Goal: Task Accomplishment & Management: Use online tool/utility

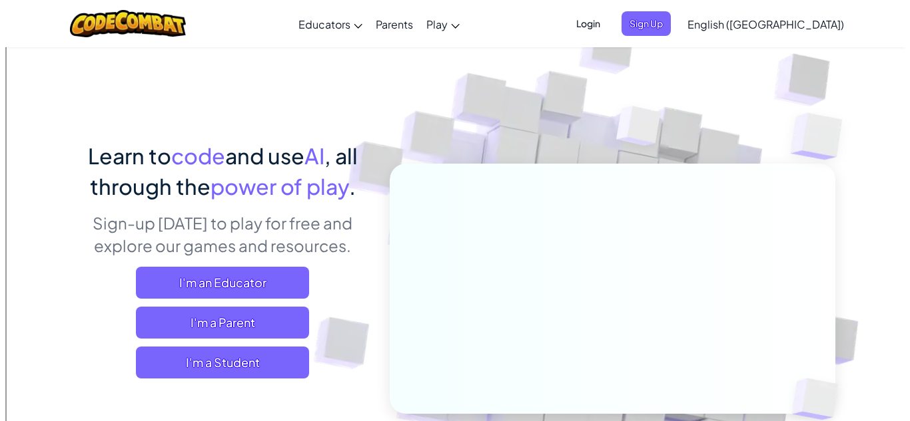
scroll to position [20, 0]
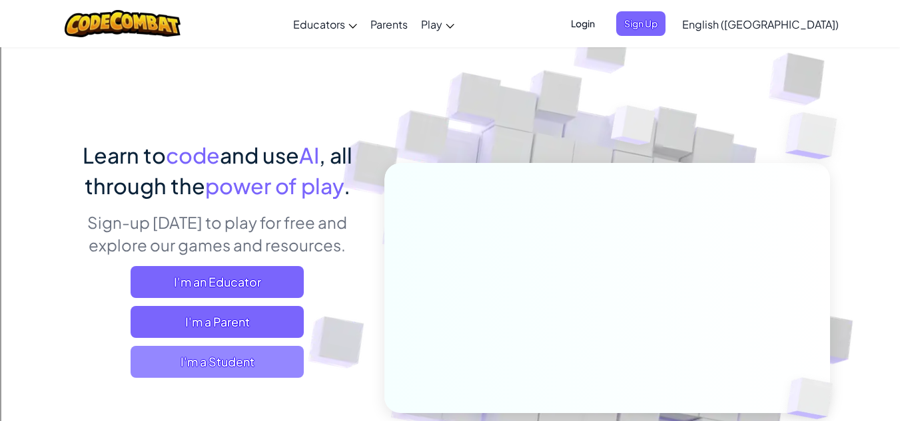
click at [226, 364] on span "I'm a Student" at bounding box center [217, 362] width 173 height 32
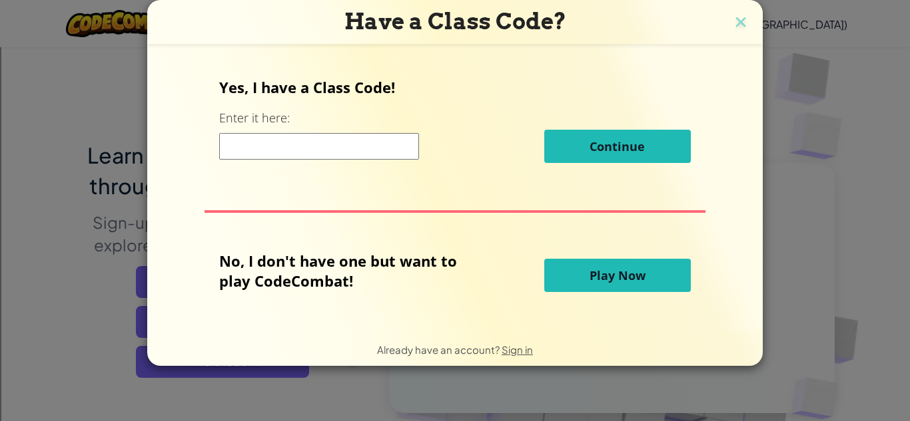
click at [627, 290] on button "Play Now" at bounding box center [617, 275] width 146 height 33
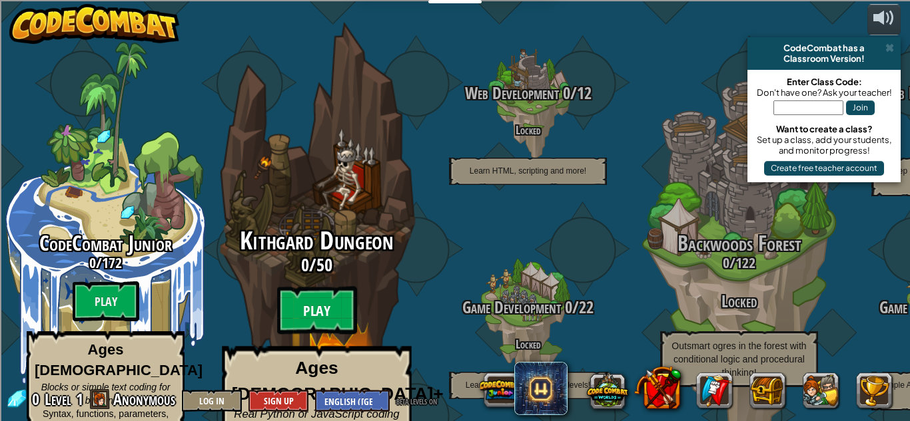
click at [325, 287] on btn "Play" at bounding box center [317, 311] width 80 height 48
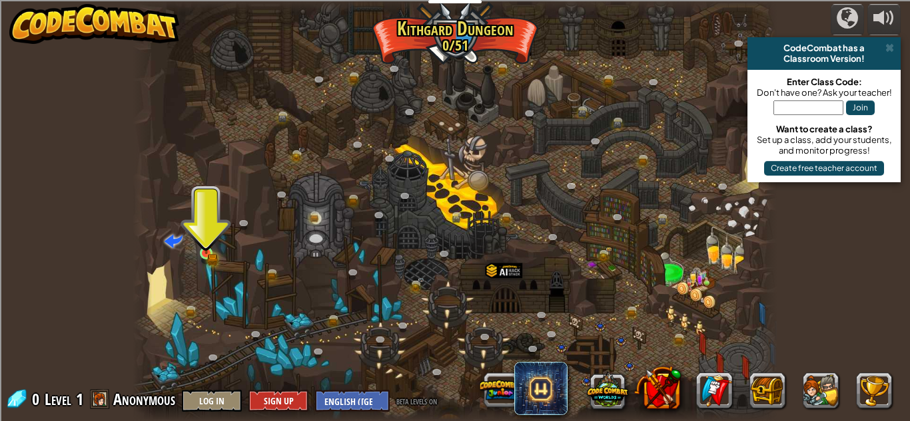
click at [200, 234] on img at bounding box center [205, 237] width 15 height 33
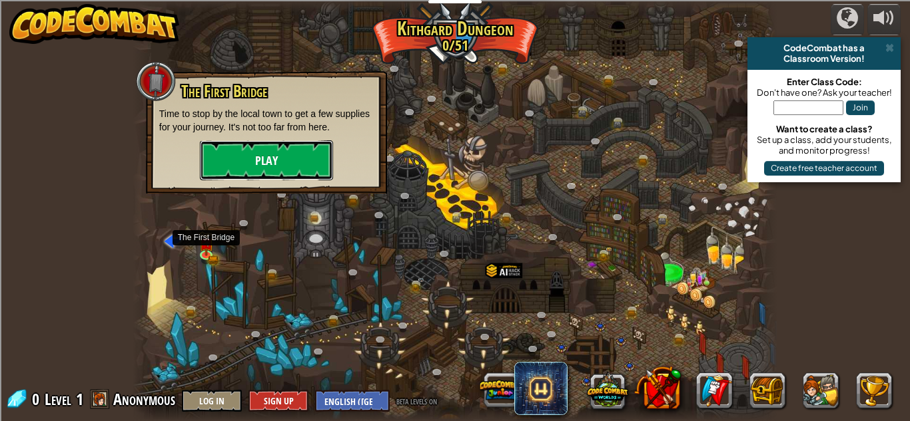
click at [230, 158] on button "Play" at bounding box center [266, 160] width 133 height 40
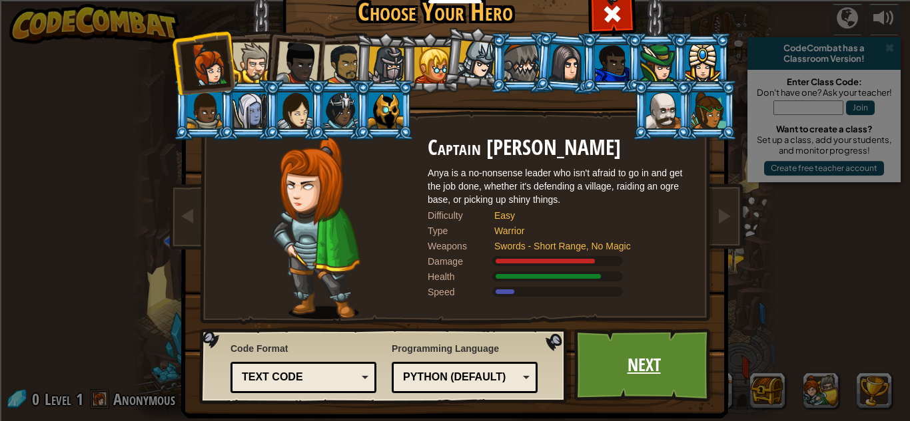
click at [617, 372] on link "Next" at bounding box center [643, 365] width 139 height 73
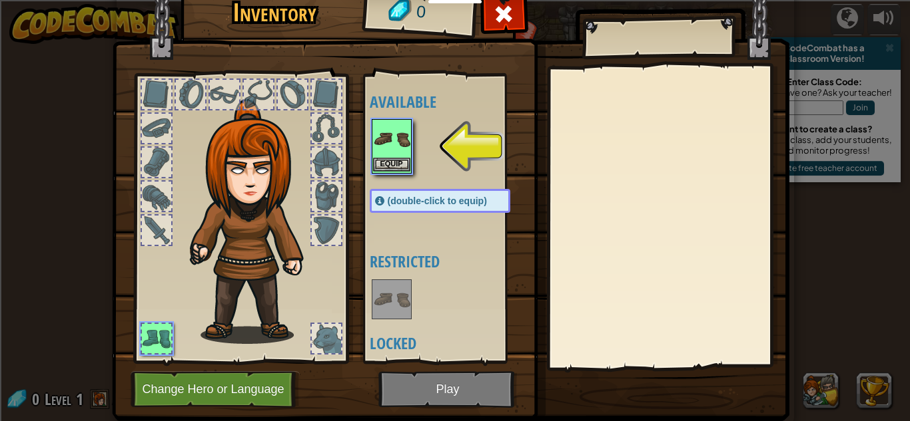
click at [380, 144] on img at bounding box center [391, 139] width 37 height 37
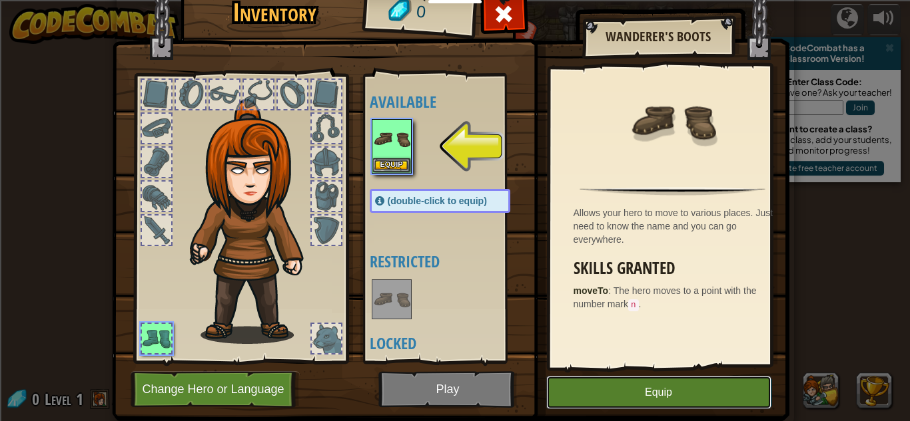
click at [593, 394] on button "Equip" at bounding box center [658, 392] width 225 height 33
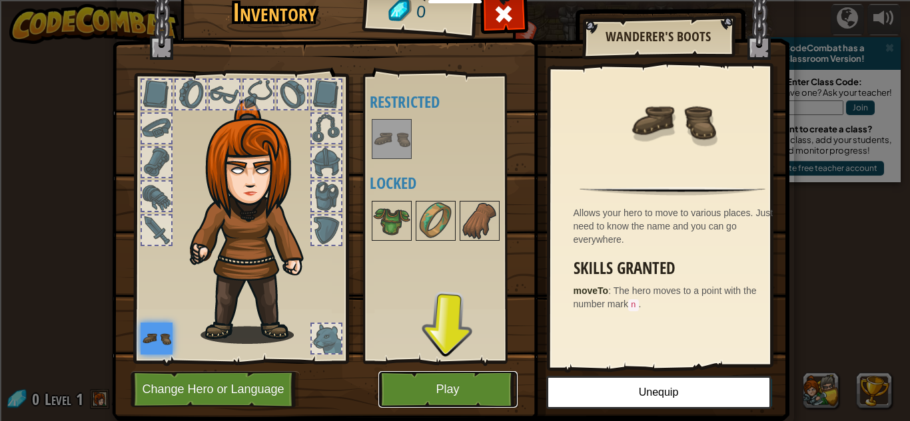
click at [418, 388] on button "Play" at bounding box center [447, 390] width 139 height 37
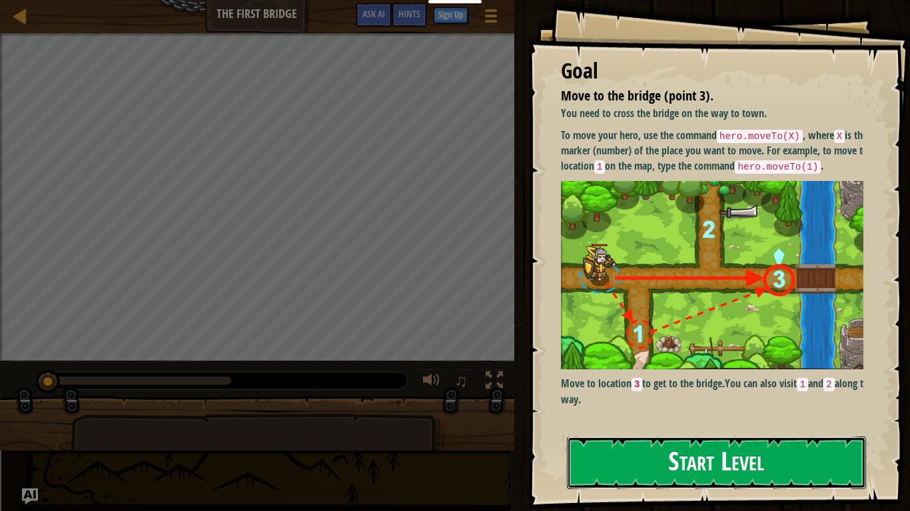
click at [737, 421] on button "Start Level" at bounding box center [716, 463] width 299 height 53
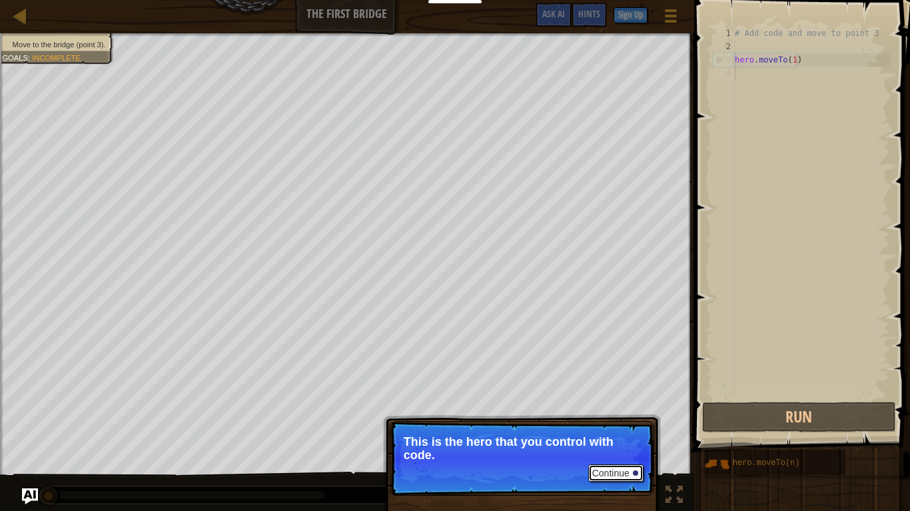
click at [615, 421] on button "Continue" at bounding box center [615, 473] width 55 height 17
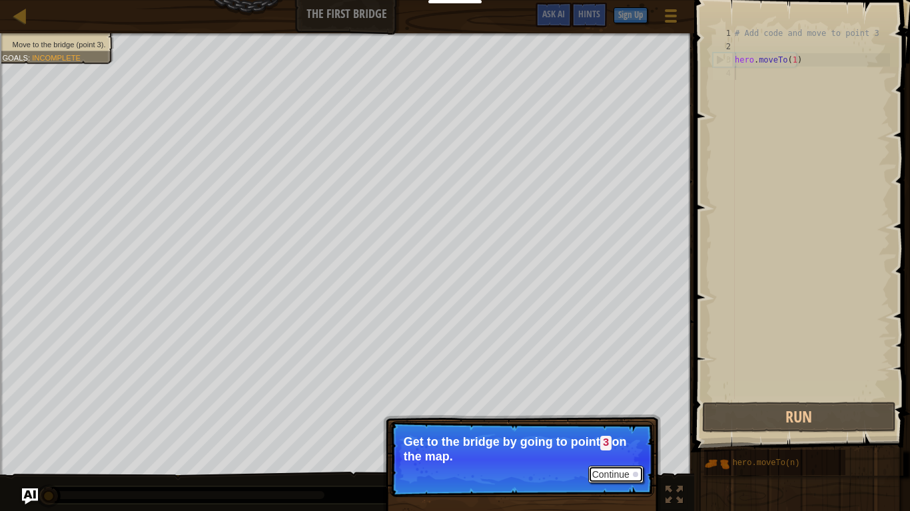
click at [629, 421] on button "Continue" at bounding box center [615, 474] width 55 height 17
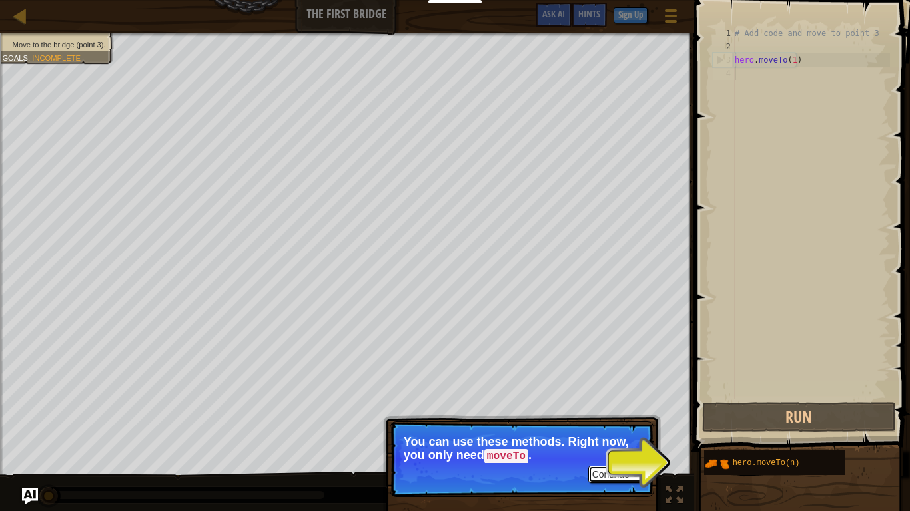
click at [606, 421] on button "Continue" at bounding box center [615, 474] width 55 height 17
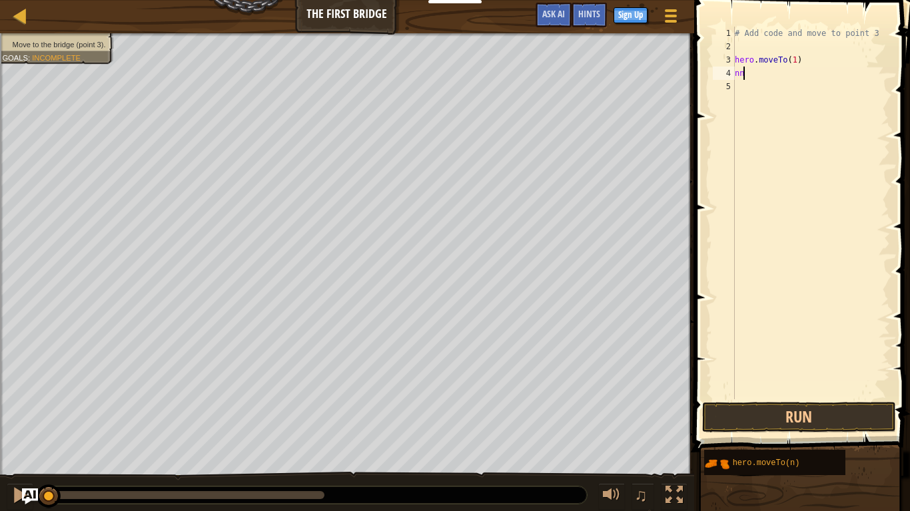
type textarea "n"
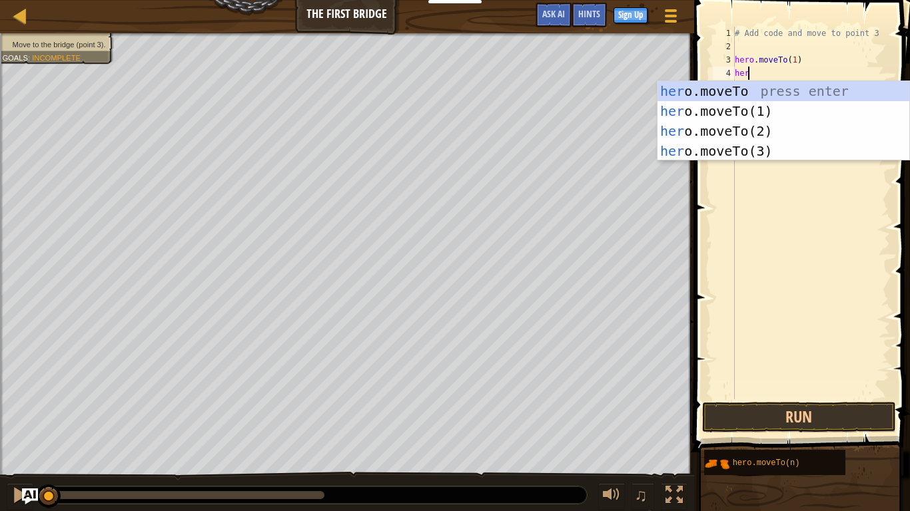
scroll to position [6, 1]
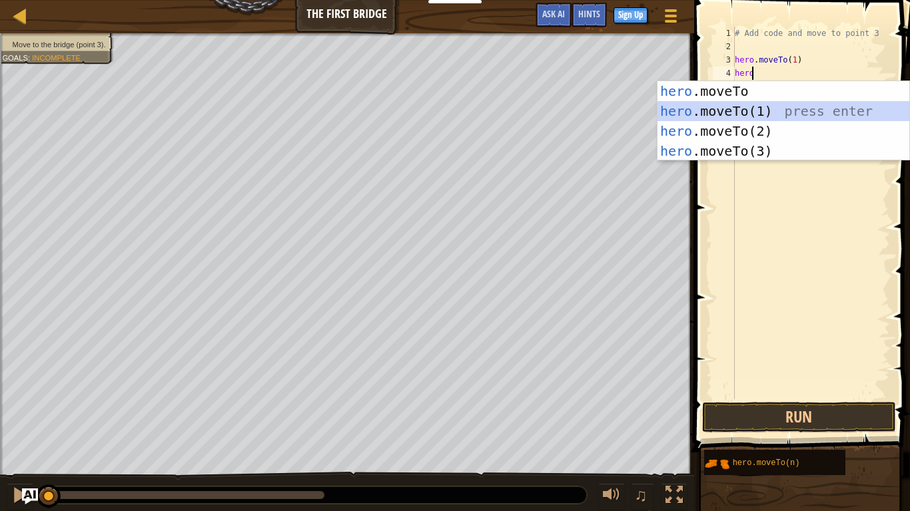
click at [695, 105] on div "hero .moveTo press enter hero .moveTo(1) press enter hero .moveTo(2) press ente…" at bounding box center [783, 141] width 252 height 120
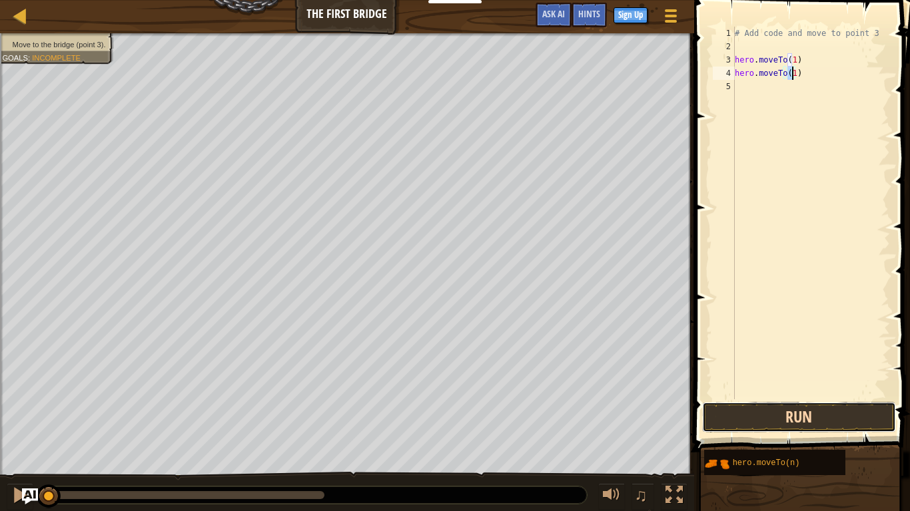
click at [800, 421] on button "Run" at bounding box center [799, 417] width 194 height 31
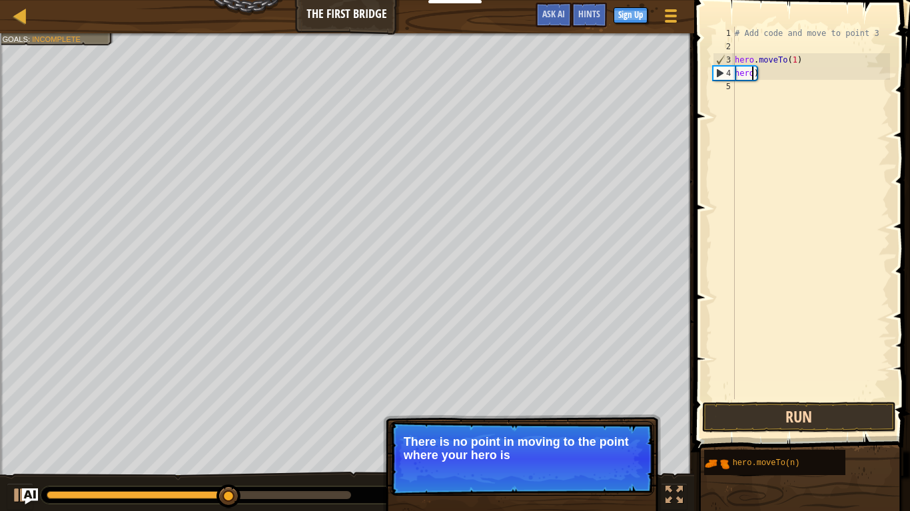
scroll to position [6, 0]
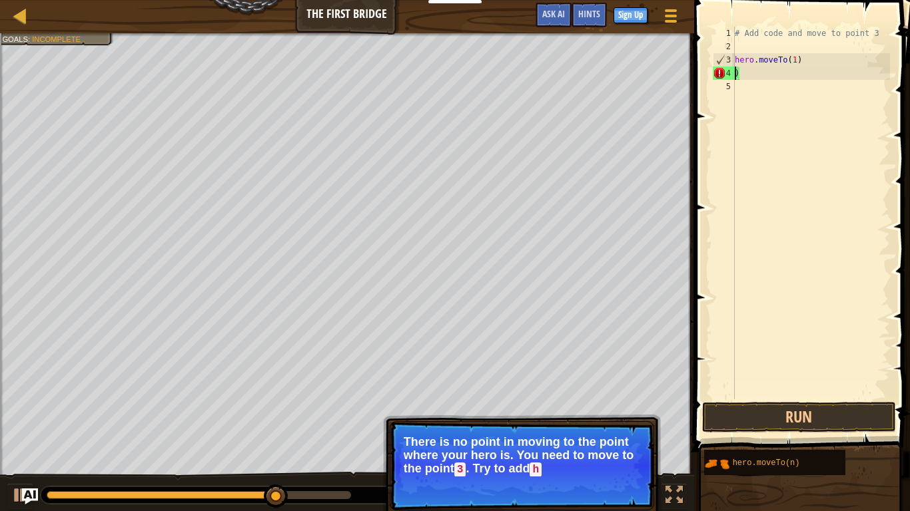
click at [759, 64] on div "# Add code and move to point 3 hero . moveTo ( 1 ) )" at bounding box center [811, 227] width 158 height 400
click at [759, 72] on div "# Add code and move to point 3 hero . moveTo ( 1 ) )" at bounding box center [811, 227] width 158 height 400
type textarea ")"
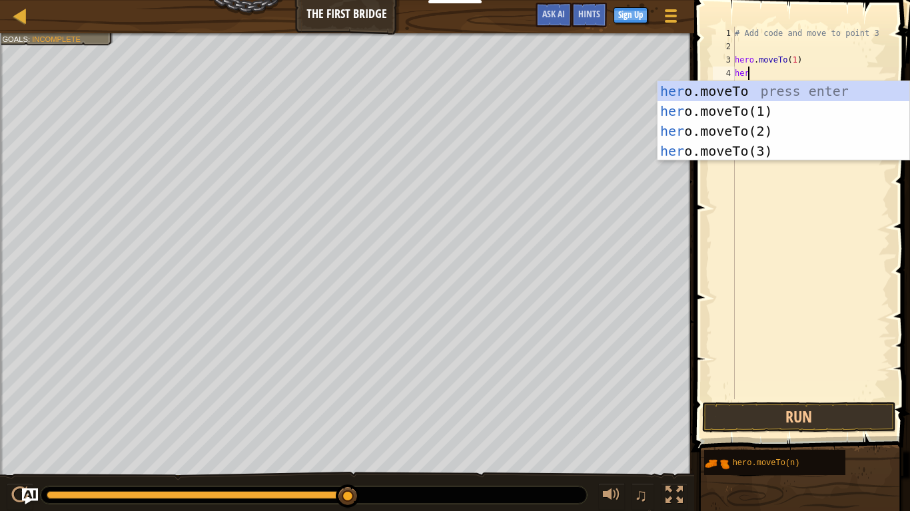
scroll to position [6, 1]
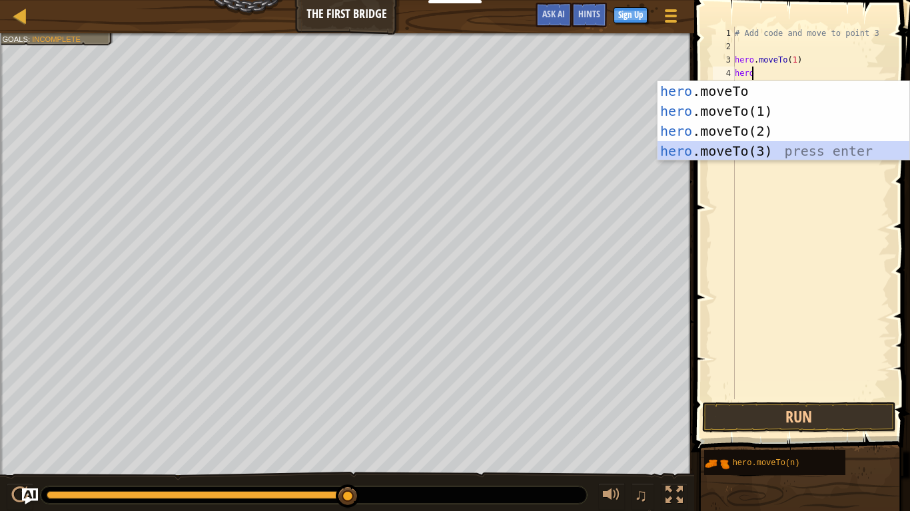
click at [708, 148] on div "hero .moveTo press enter hero .moveTo(1) press enter hero .moveTo(2) press ente…" at bounding box center [783, 141] width 252 height 120
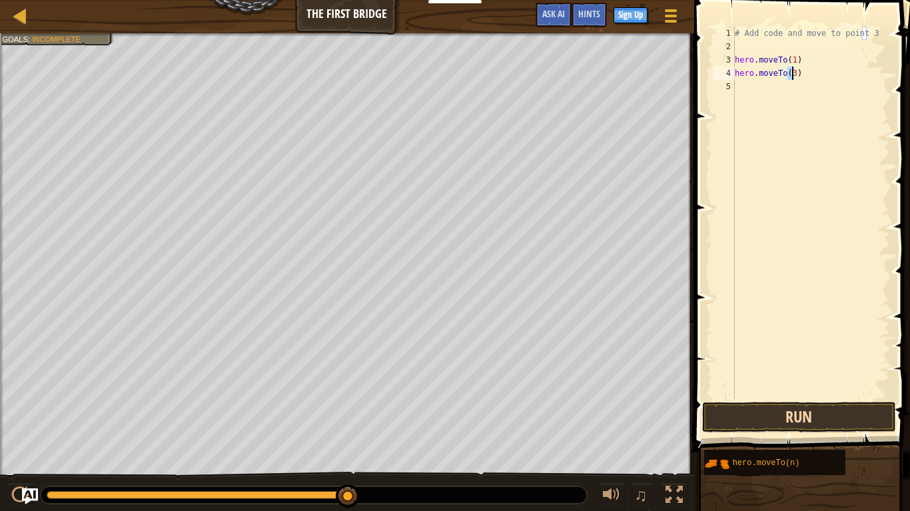
type textarea "hero.moveTo(3)"
click at [762, 420] on button "Run" at bounding box center [799, 417] width 194 height 31
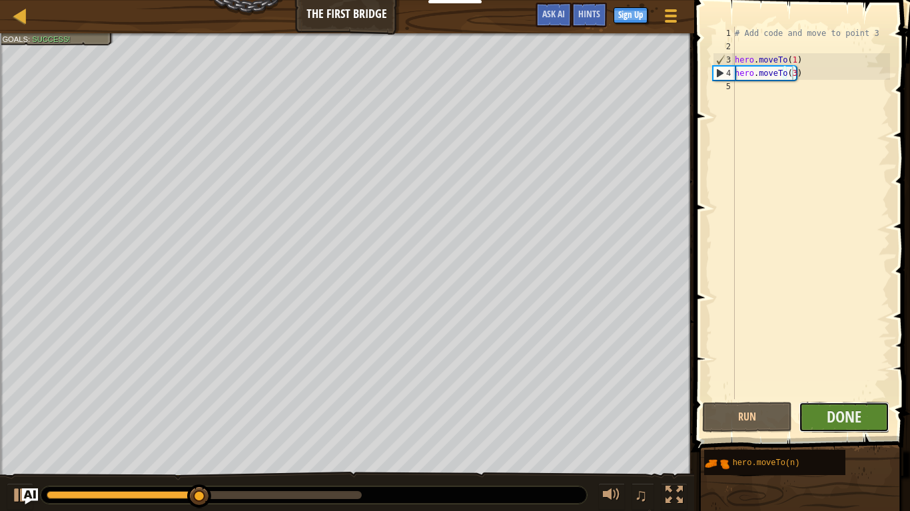
click at [844, 404] on button "Done" at bounding box center [843, 417] width 91 height 31
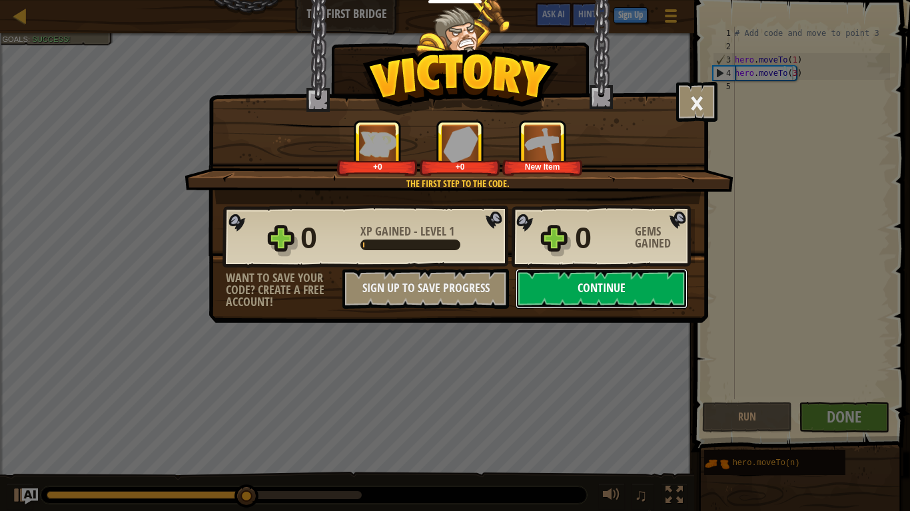
drag, startPoint x: 577, startPoint y: 286, endPoint x: 575, endPoint y: 274, distance: 12.7
click at [575, 274] on button "Continue" at bounding box center [601, 289] width 172 height 40
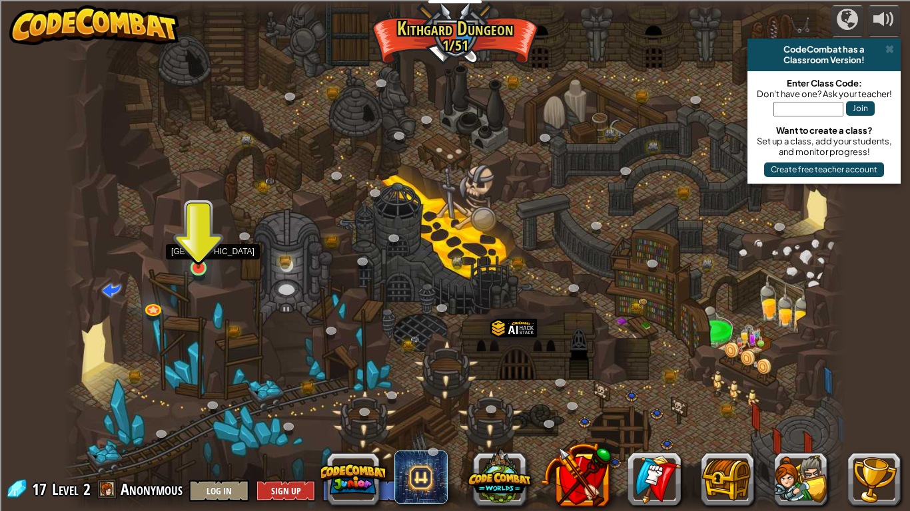
click at [195, 260] on img at bounding box center [198, 246] width 20 height 45
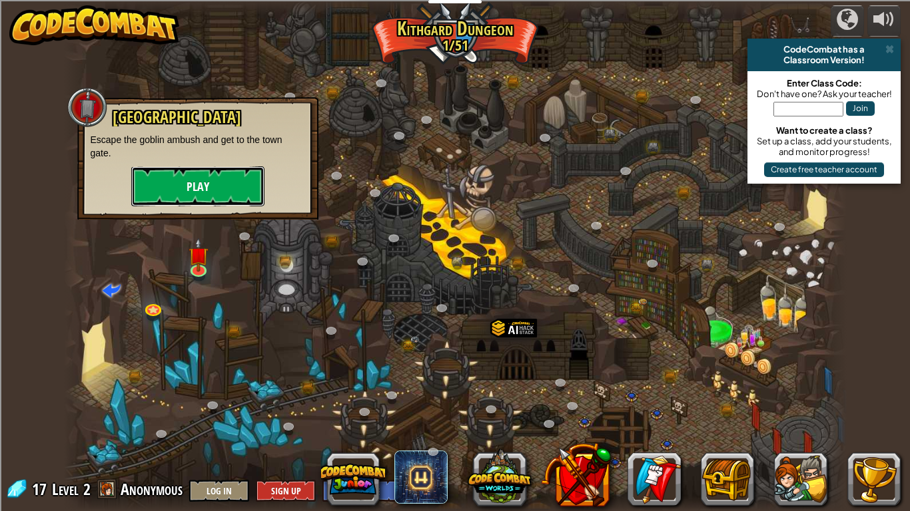
click at [185, 204] on button "Play" at bounding box center [197, 186] width 133 height 40
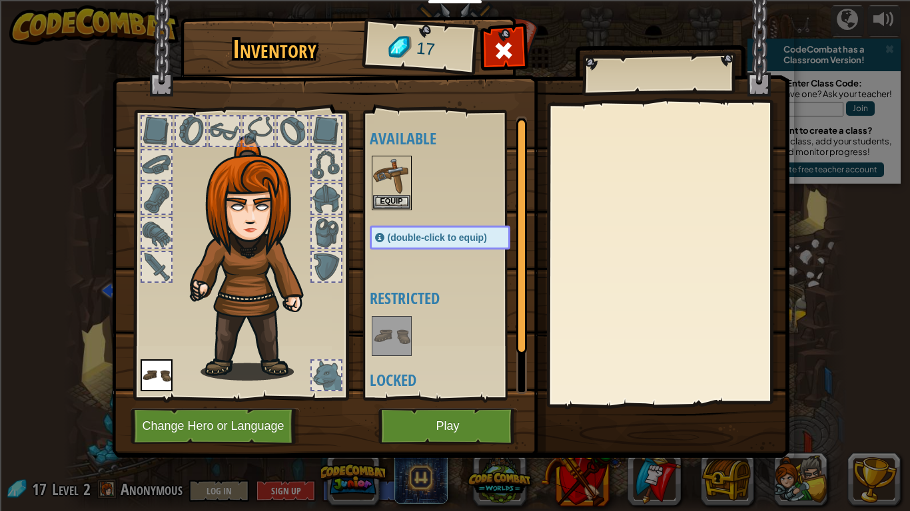
click at [186, 198] on img at bounding box center [255, 258] width 143 height 245
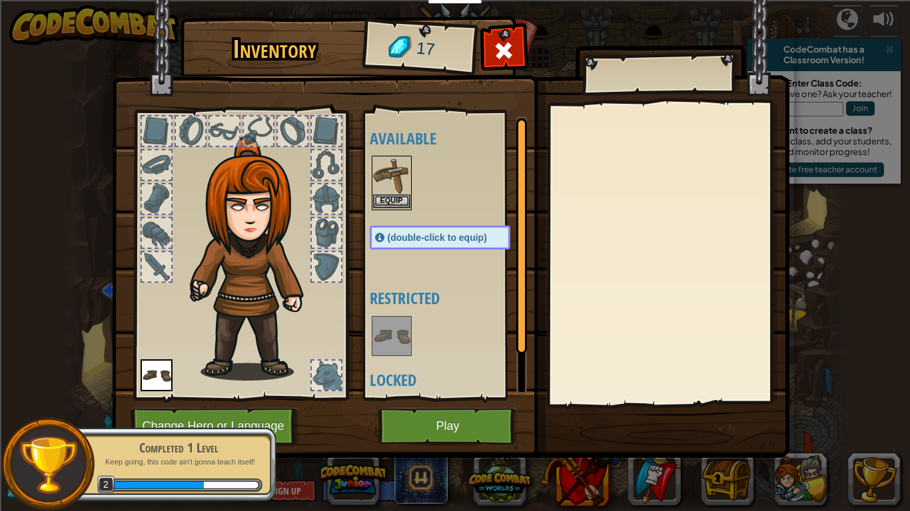
click at [396, 162] on img at bounding box center [391, 175] width 37 height 37
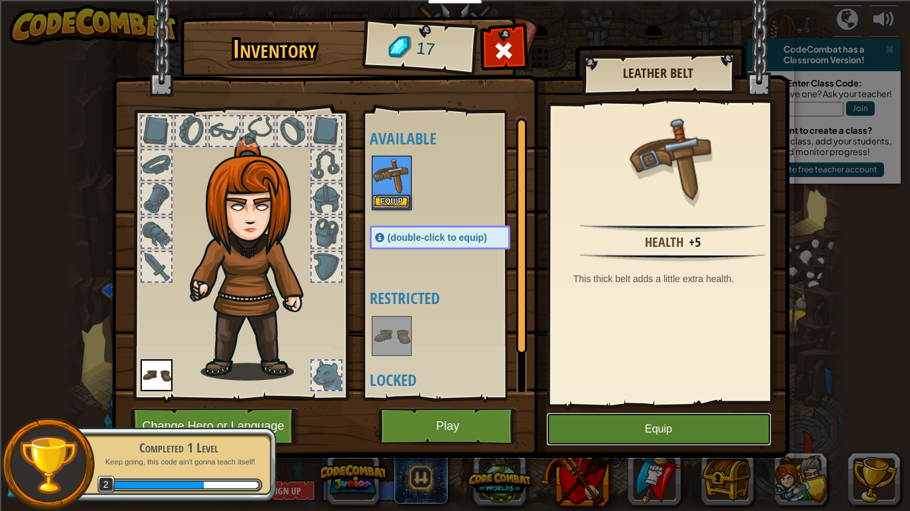
click at [567, 421] on button "Equip" at bounding box center [658, 429] width 225 height 33
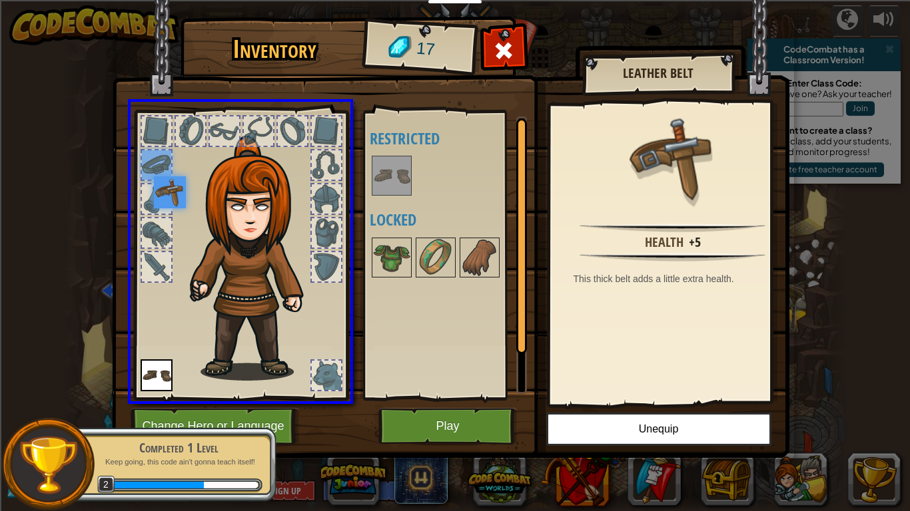
drag, startPoint x: 163, startPoint y: 161, endPoint x: 200, endPoint y: 95, distance: 76.3
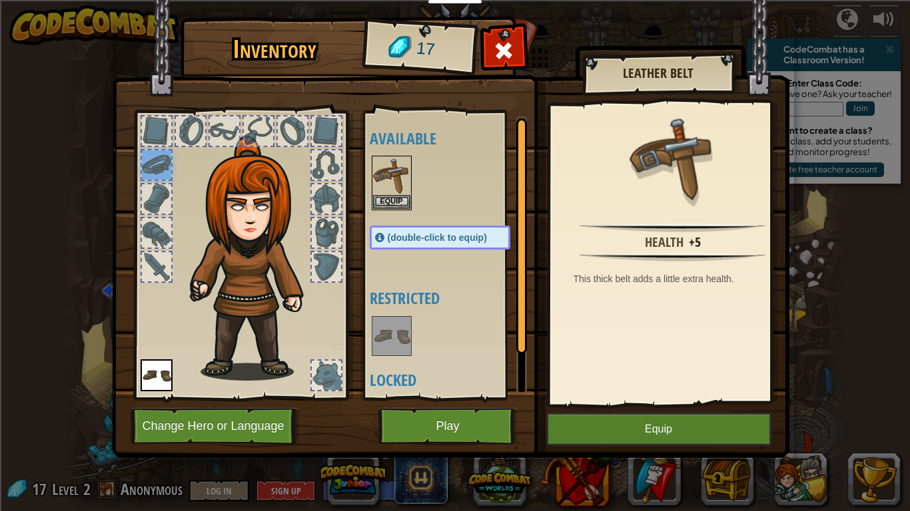
drag, startPoint x: 140, startPoint y: 147, endPoint x: 145, endPoint y: 164, distance: 17.3
click at [145, 164] on div at bounding box center [241, 252] width 220 height 300
drag, startPoint x: 145, startPoint y: 164, endPoint x: 304, endPoint y: 224, distance: 169.7
click at [304, 224] on div at bounding box center [241, 252] width 220 height 300
click at [609, 421] on button "Equip" at bounding box center [658, 429] width 225 height 33
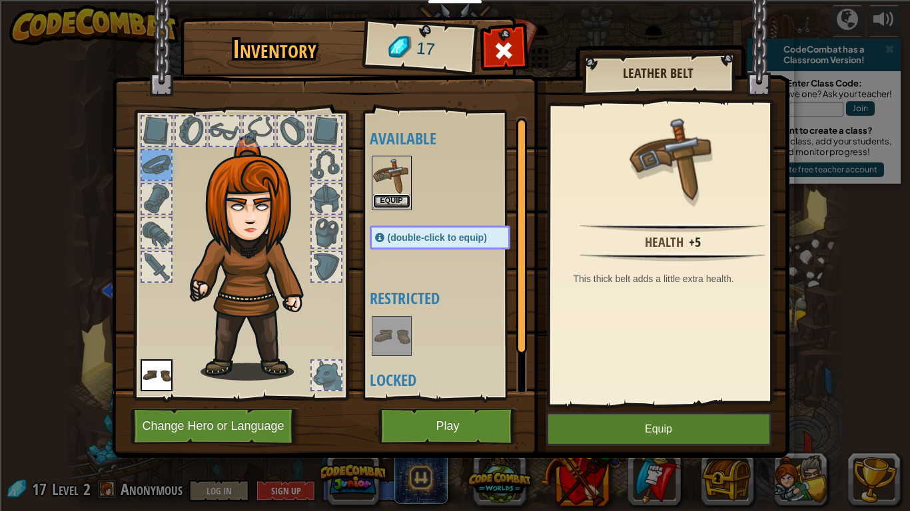
click at [394, 202] on button "Equip" at bounding box center [391, 201] width 37 height 14
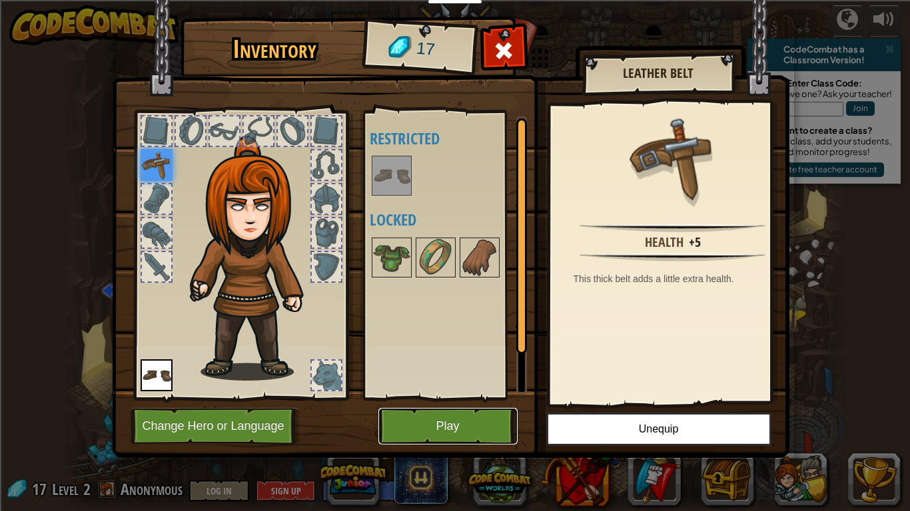
click at [487, 416] on button "Play" at bounding box center [447, 426] width 139 height 37
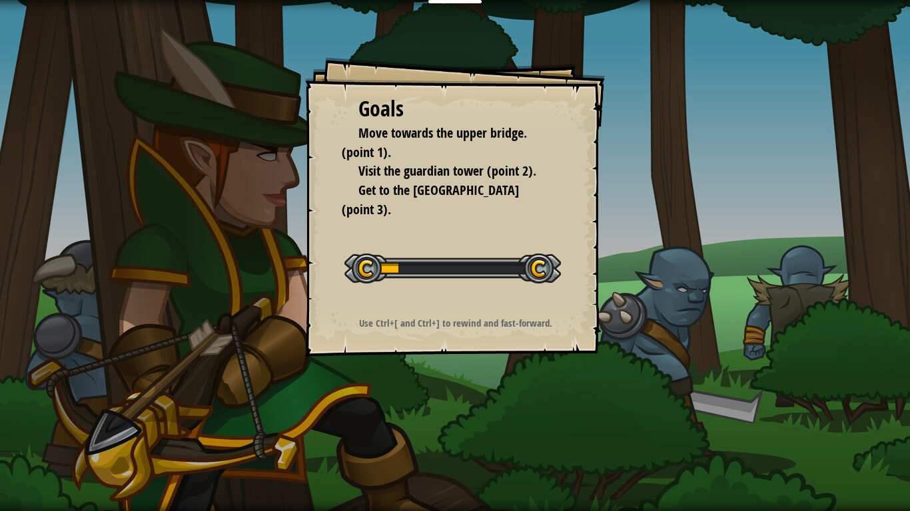
click at [476, 421] on div "Goals Move towards the upper bridge. (point 1). Visit the [GEOGRAPHIC_DATA] (po…" at bounding box center [455, 255] width 910 height 511
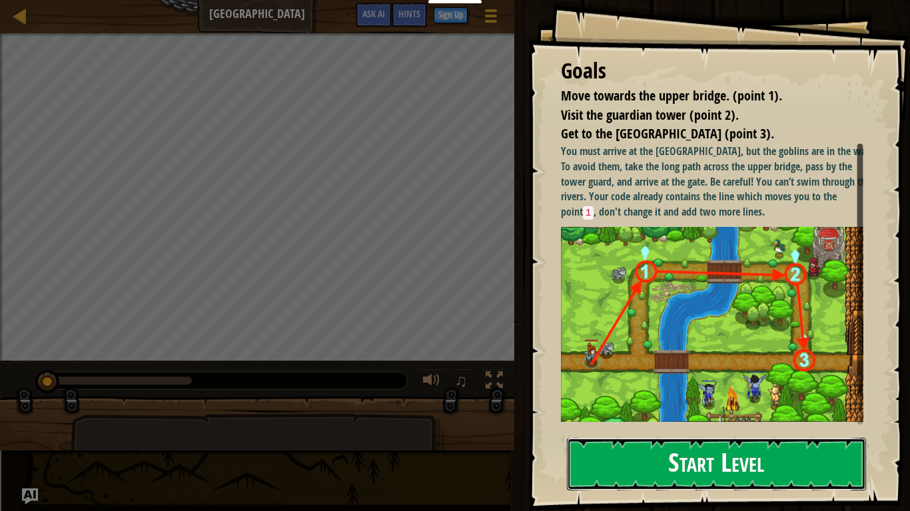
click at [759, 421] on button "Start Level" at bounding box center [716, 464] width 299 height 53
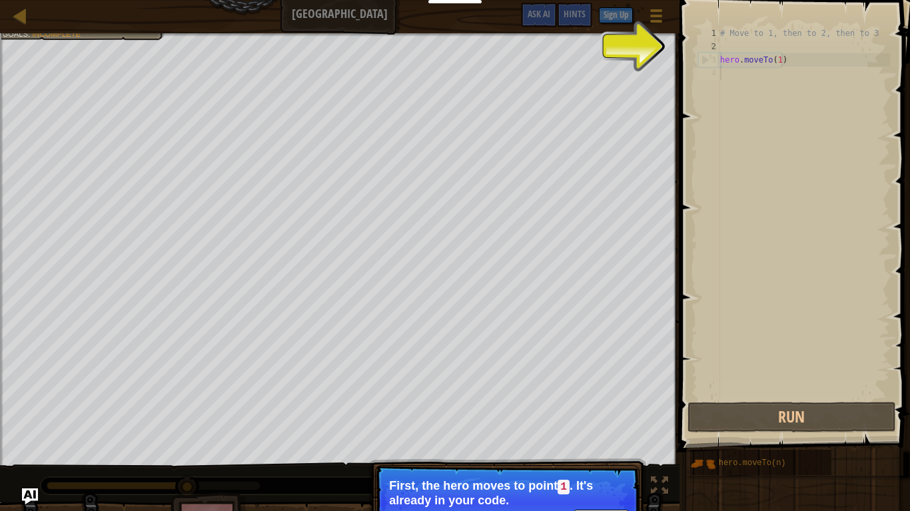
click at [783, 63] on div "# Move to 1, then to 2, then to 3 hero . moveTo ( 1 )" at bounding box center [803, 227] width 172 height 400
type textarea "hero.moveTo(1)"
click at [751, 81] on div "# Move to 1, then to 2, then to 3 hero . moveTo ( 1 )" at bounding box center [803, 227] width 172 height 400
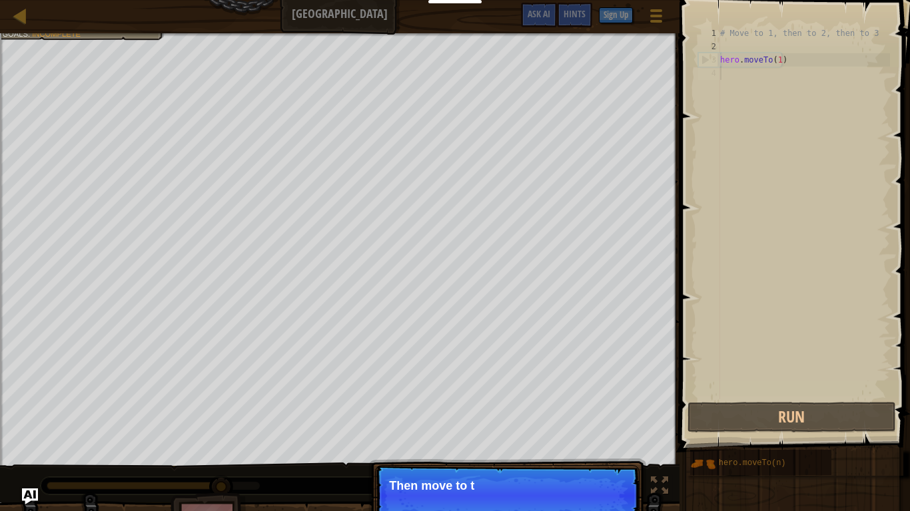
click at [742, 67] on div "# Move to 1, then to 2, then to 3 hero . moveTo ( 1 )" at bounding box center [803, 227] width 172 height 400
click at [782, 62] on div "# Move to 1, then to 2, then to 3 hero . moveTo ( 1 )" at bounding box center [803, 227] width 172 height 400
type textarea "hero.moveTo(1)"
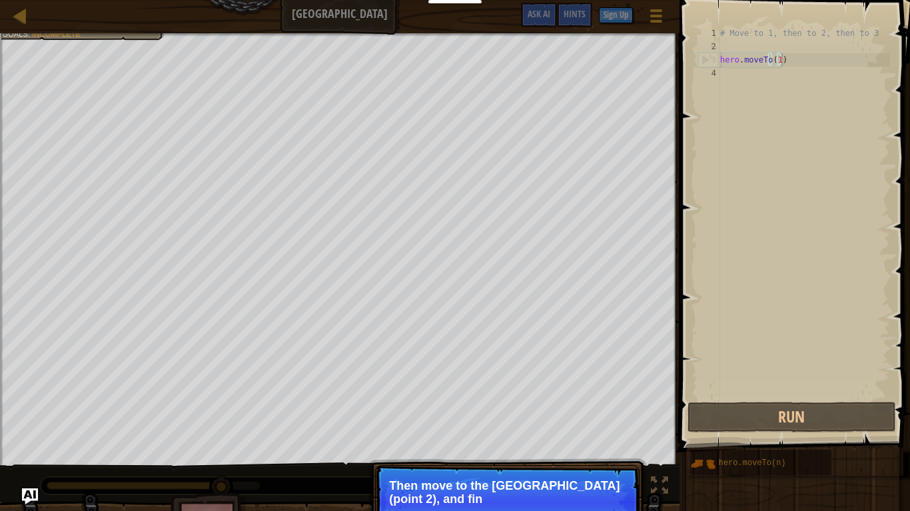
click at [736, 77] on div "# Move to 1, then to 2, then to 3 hero . moveTo ( 1 )" at bounding box center [803, 227] width 172 height 400
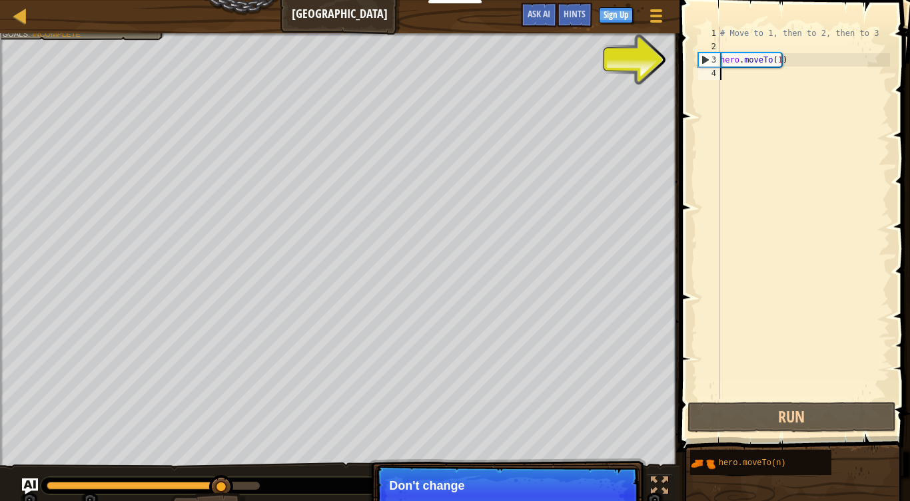
click at [769, 79] on div "# Move to 1, then to 2, then to 3 hero . moveTo ( 1 )" at bounding box center [803, 227] width 172 height 400
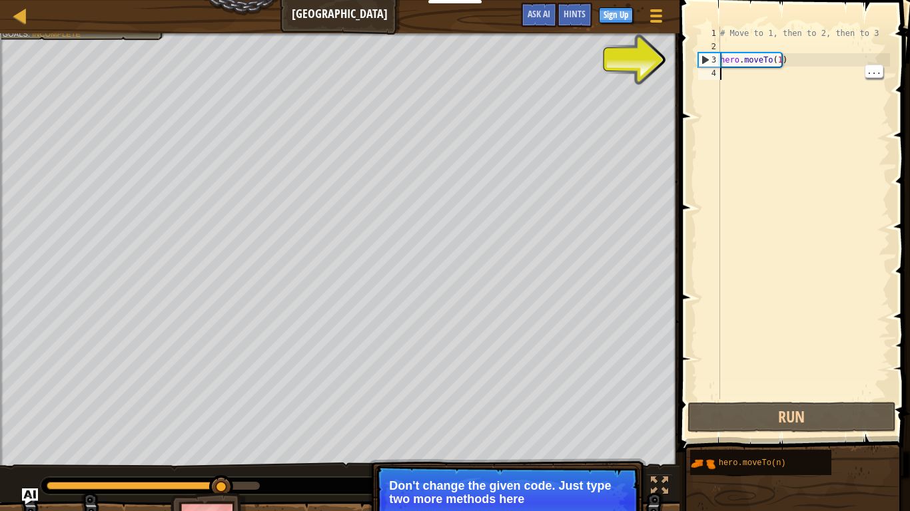
click at [746, 81] on div "# Move to 1, then to 2, then to 3 hero . moveTo ( 1 )" at bounding box center [803, 227] width 172 height 400
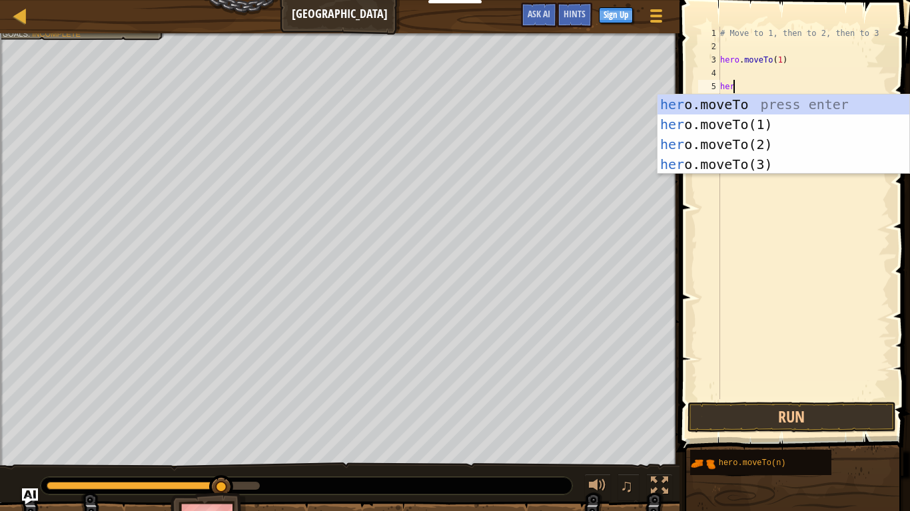
scroll to position [6, 1]
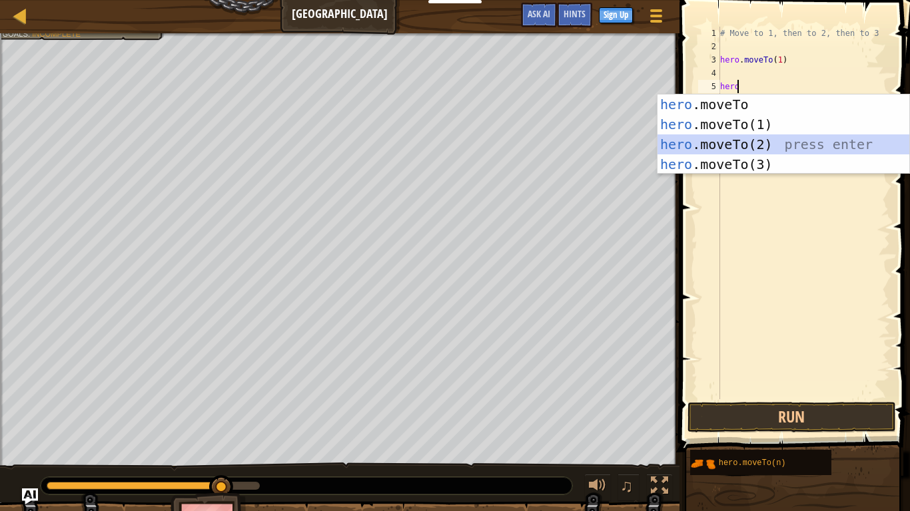
click at [732, 141] on div "hero .moveTo press enter hero .moveTo(1) press enter hero .moveTo(2) press ente…" at bounding box center [783, 155] width 252 height 120
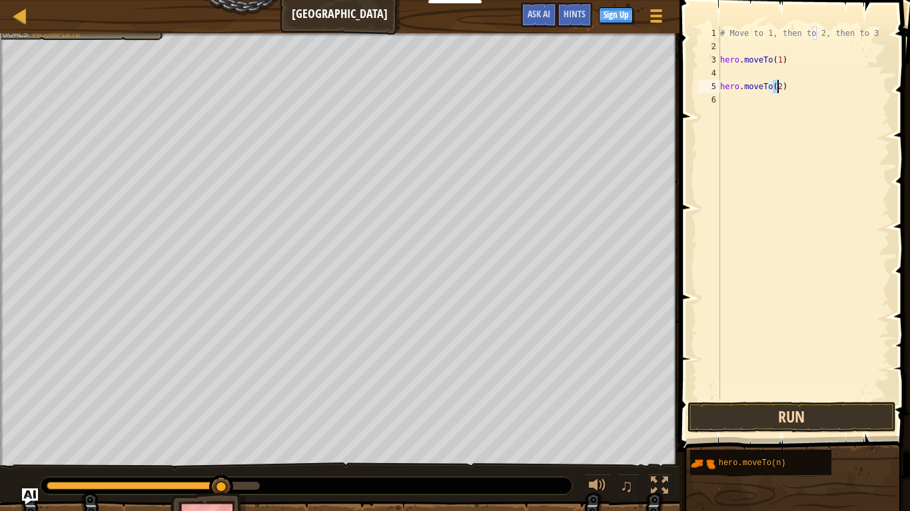
type textarea "hero.moveTo(2)"
click at [776, 406] on button "Run" at bounding box center [791, 417] width 208 height 31
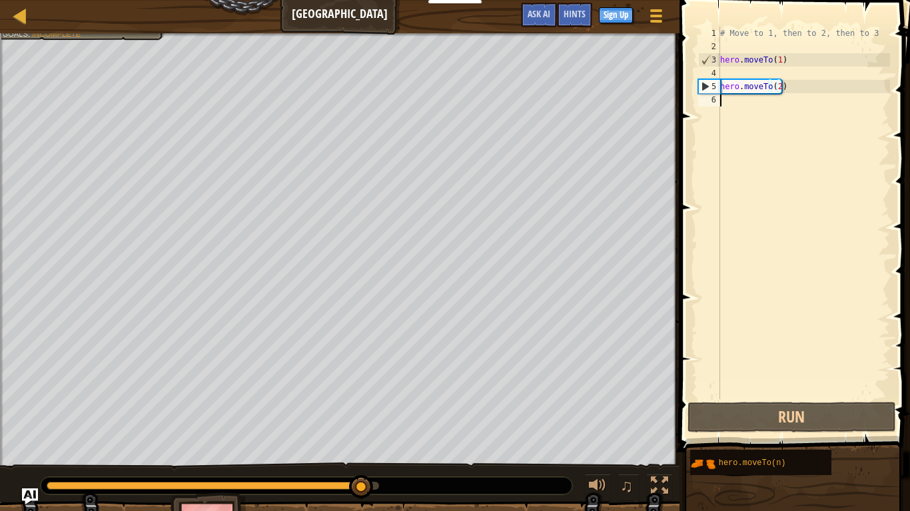
click at [763, 117] on div "# Move to 1, then to 2, then to 3 hero . moveTo ( 1 ) hero . moveTo ( 2 )" at bounding box center [803, 227] width 172 height 400
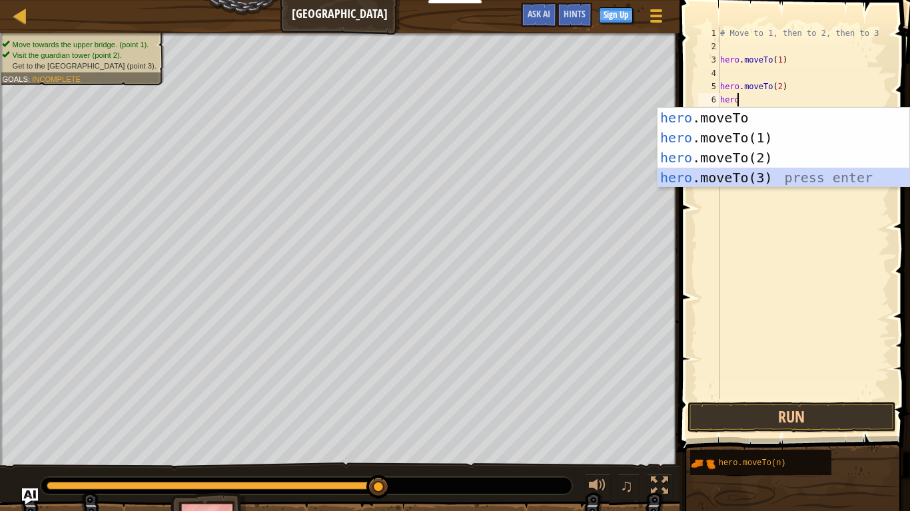
click at [727, 178] on div "hero .moveTo press enter hero .moveTo(1) press enter hero .moveTo(2) press ente…" at bounding box center [783, 168] width 252 height 120
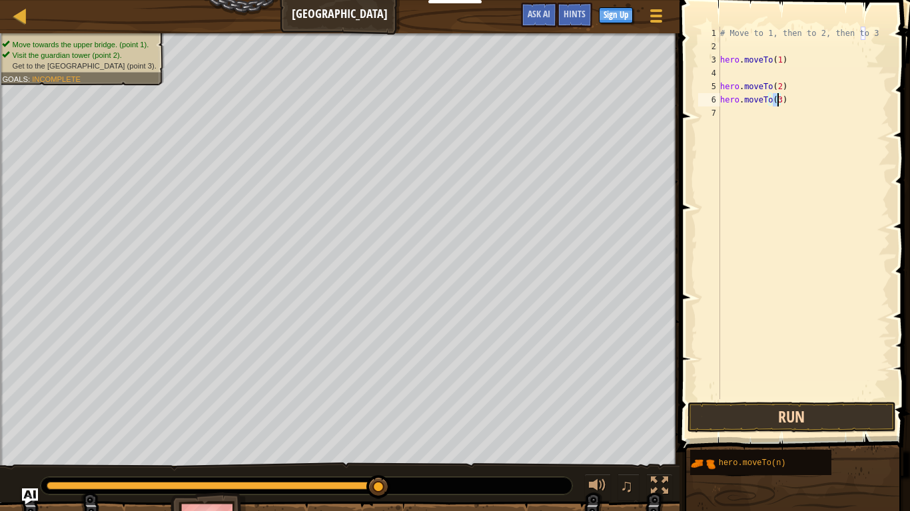
type textarea "hero.moveTo(3)"
click at [751, 417] on button "Run" at bounding box center [791, 417] width 208 height 31
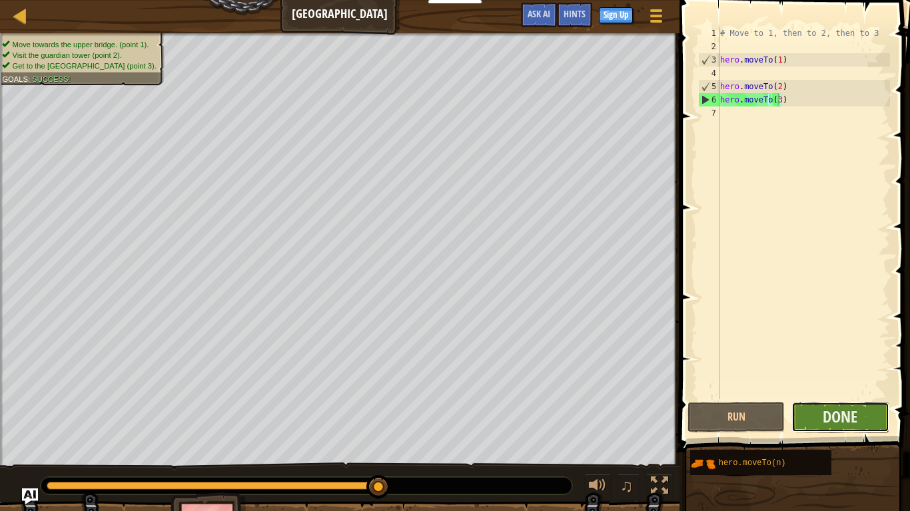
click at [800, 421] on button "Done" at bounding box center [839, 417] width 97 height 31
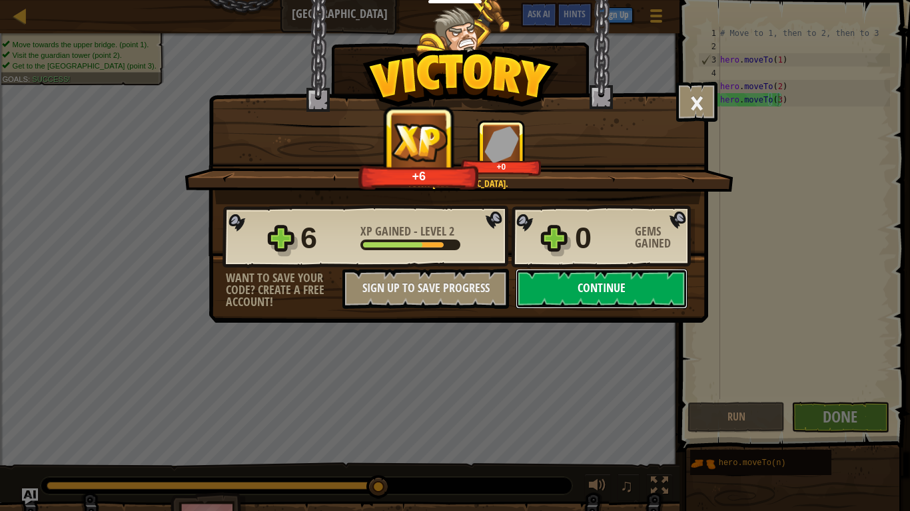
click at [576, 287] on button "Continue" at bounding box center [601, 289] width 172 height 40
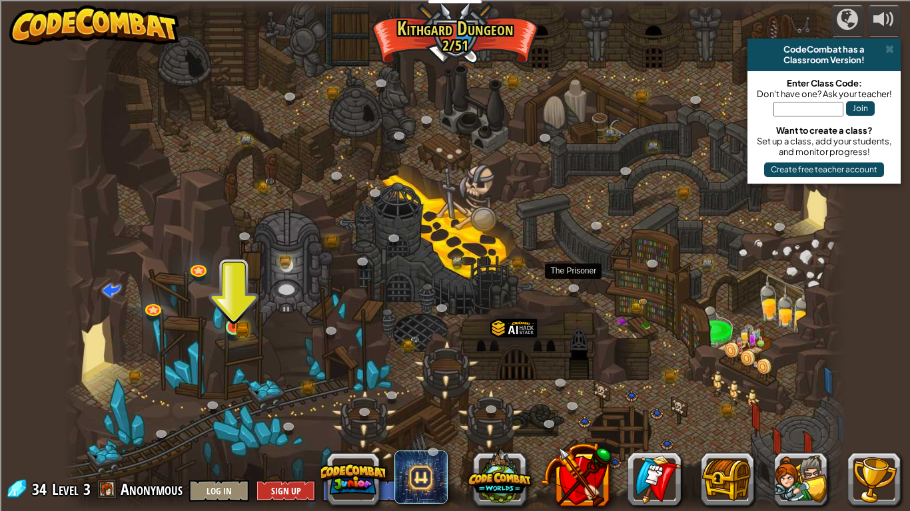
click at [237, 322] on img at bounding box center [234, 306] width 20 height 43
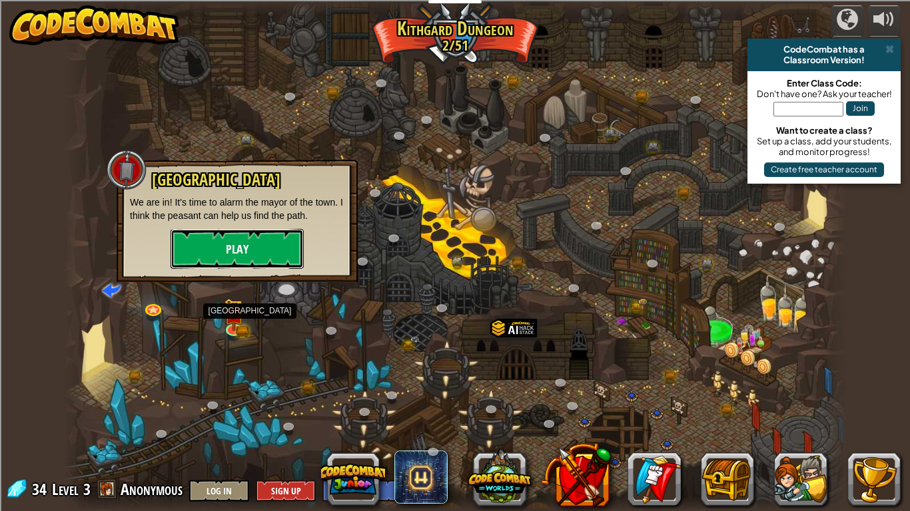
click at [210, 260] on button "Play" at bounding box center [236, 249] width 133 height 40
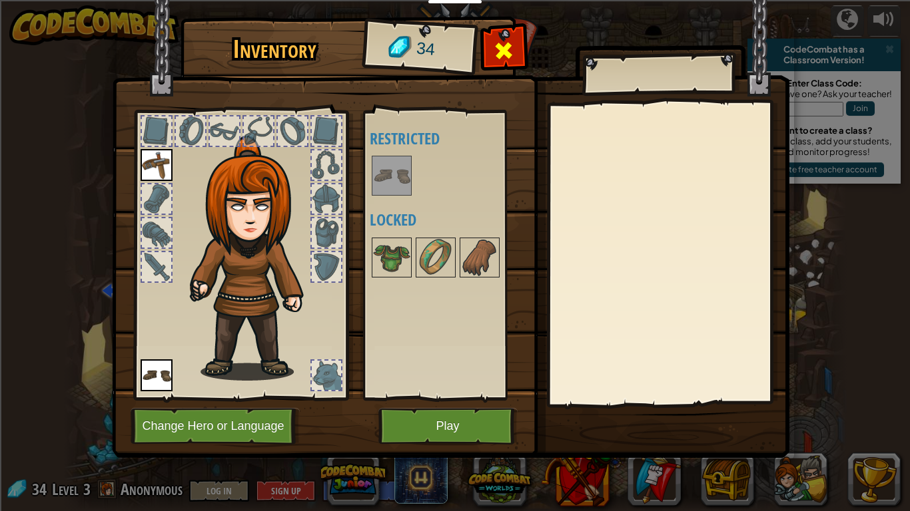
click at [500, 42] on span at bounding box center [503, 50] width 21 height 21
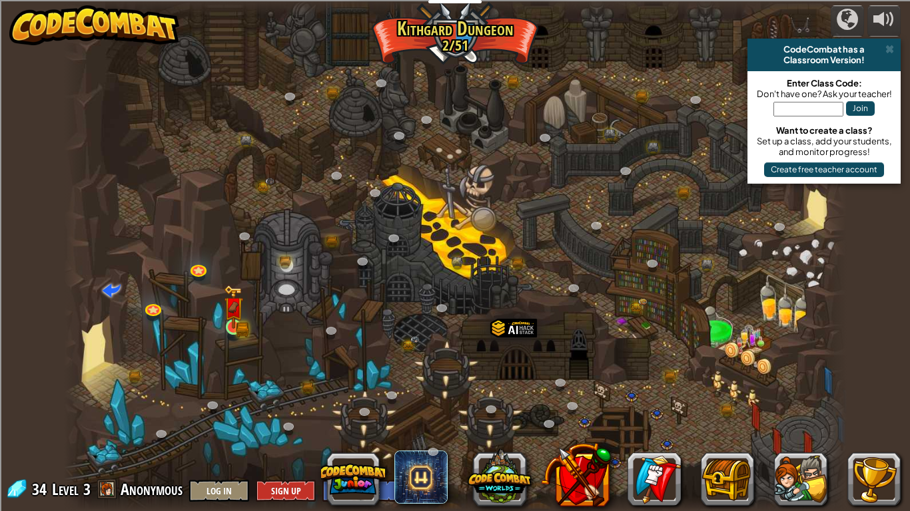
click at [231, 322] on img at bounding box center [234, 306] width 20 height 43
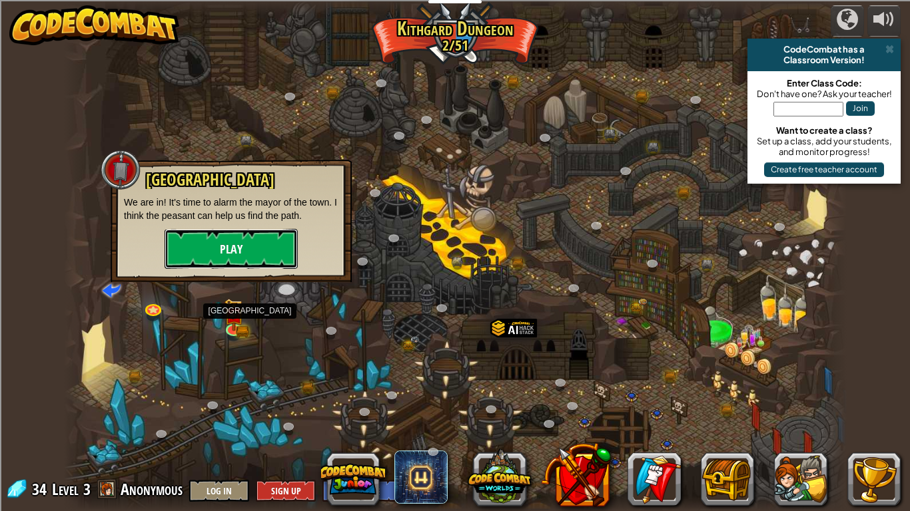
click at [243, 266] on button "Play" at bounding box center [230, 249] width 133 height 40
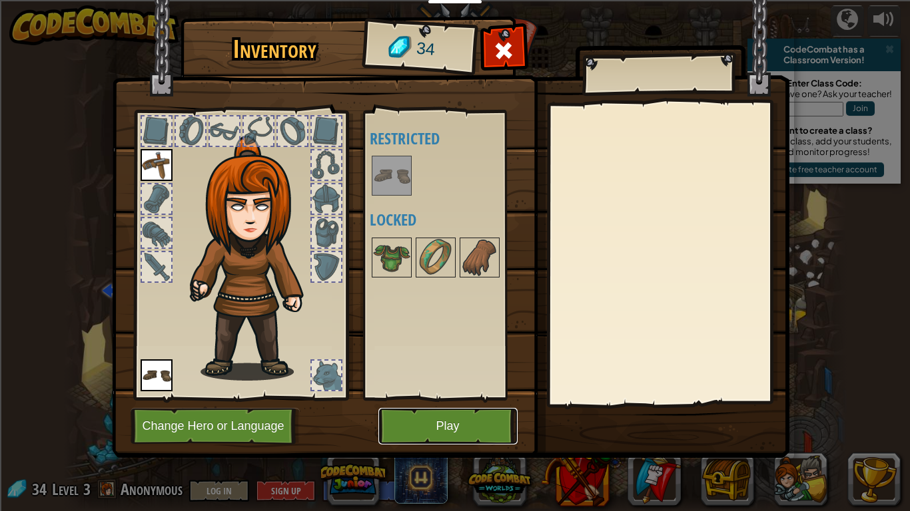
click at [441, 421] on button "Play" at bounding box center [447, 426] width 139 height 37
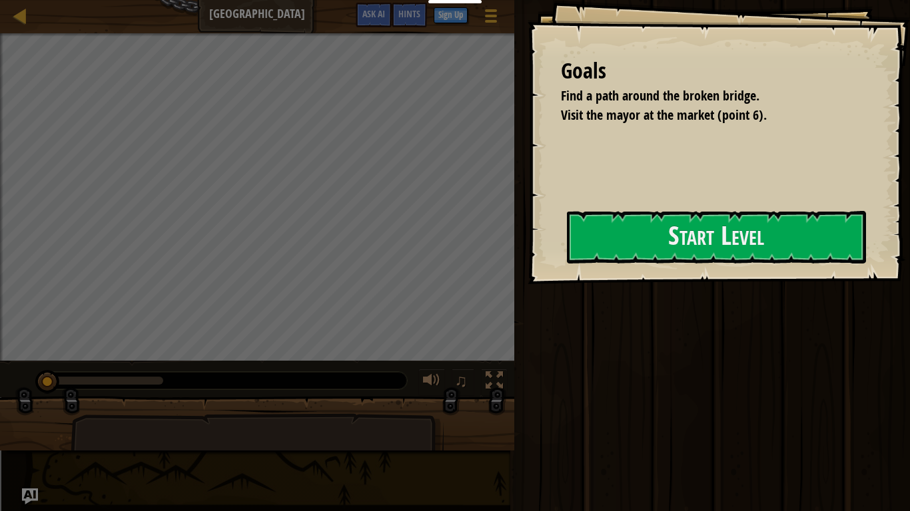
click at [537, 240] on div "Goals Find a path around the broken bridge. Visit the mayor at the market (poin…" at bounding box center [718, 142] width 382 height 284
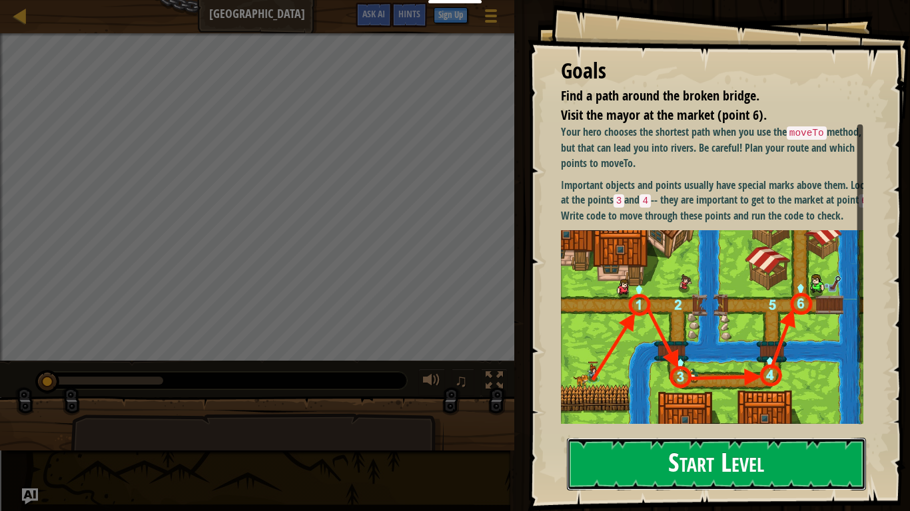
click at [753, 421] on button "Start Level" at bounding box center [716, 464] width 299 height 53
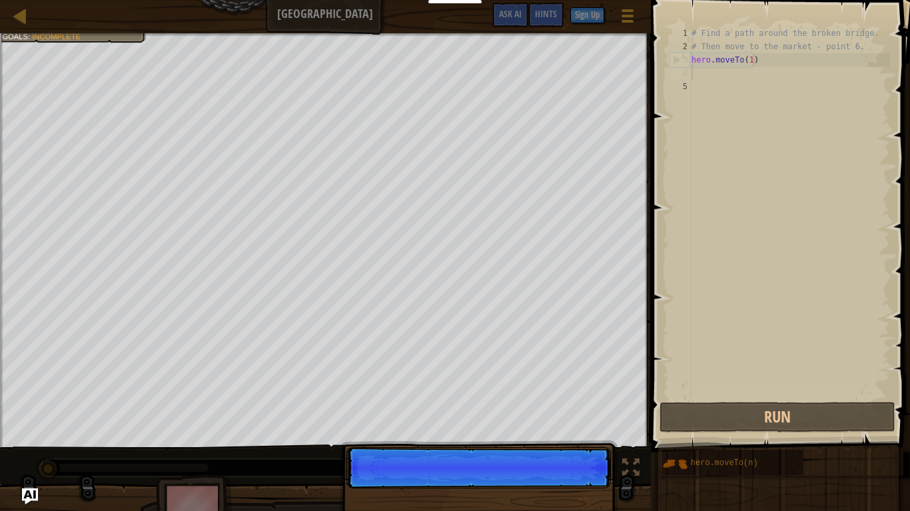
click at [750, 70] on div "# Find a path around the broken bridge. # Then move to the market - point 6. he…" at bounding box center [789, 227] width 201 height 400
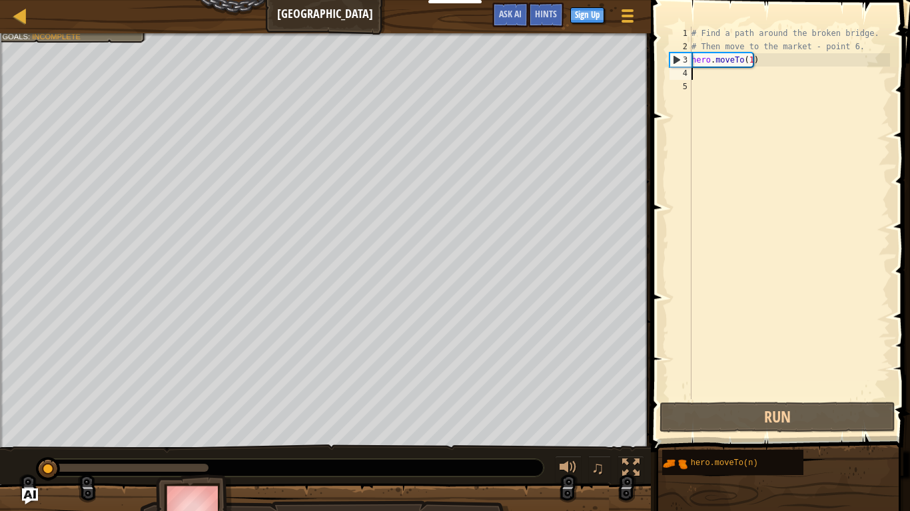
click at [727, 72] on div "# Find a path around the broken bridge. # Then move to the market - point 6. he…" at bounding box center [789, 227] width 201 height 400
click at [783, 77] on div "# Find a path around the broken bridge. # Then move to the market - point 6. he…" at bounding box center [789, 227] width 201 height 400
click at [783, 80] on div "# Find a path around the broken bridge. # Then move to the market - point 6. he…" at bounding box center [789, 227] width 201 height 400
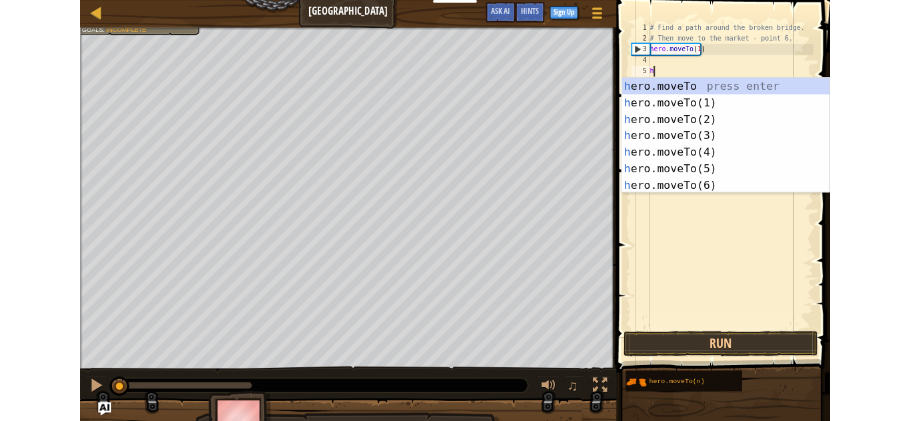
scroll to position [6, 0]
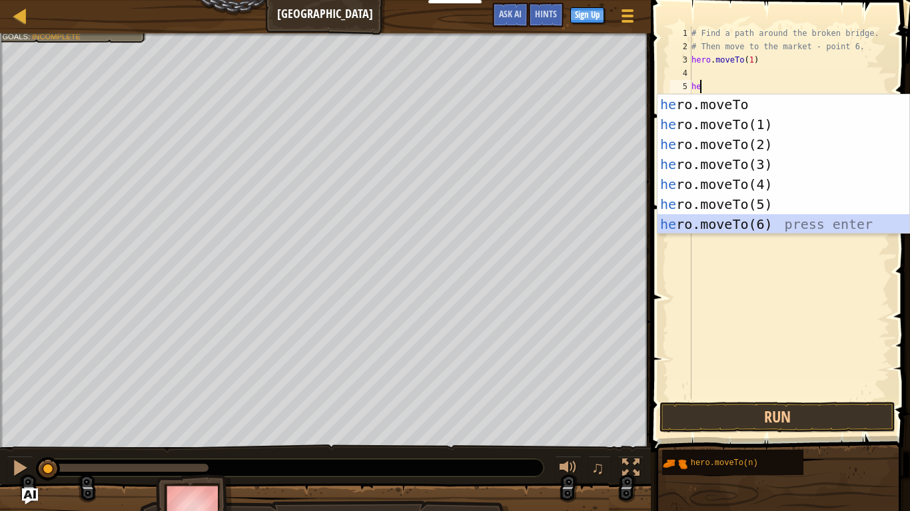
click at [720, 230] on div "he ro.moveTo press enter he ro.moveTo(1) press enter he ro.moveTo(2) press ente…" at bounding box center [783, 185] width 252 height 180
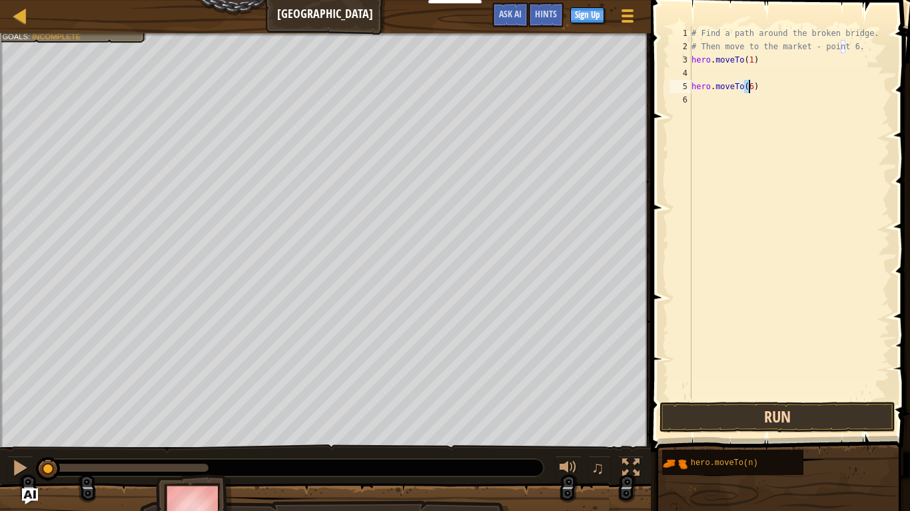
type textarea "hero.moveTo(6)"
click at [755, 415] on button "Run" at bounding box center [777, 417] width 236 height 31
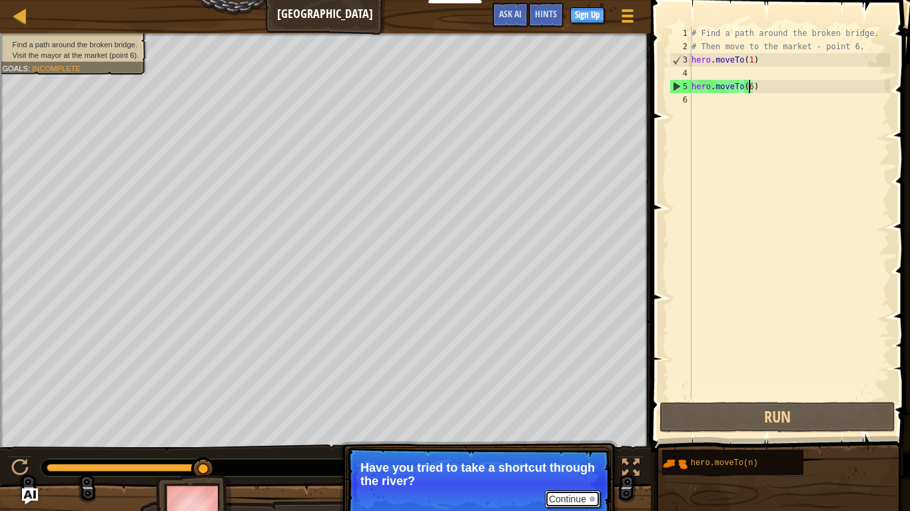
click at [572, 421] on button "Continue" at bounding box center [572, 499] width 55 height 17
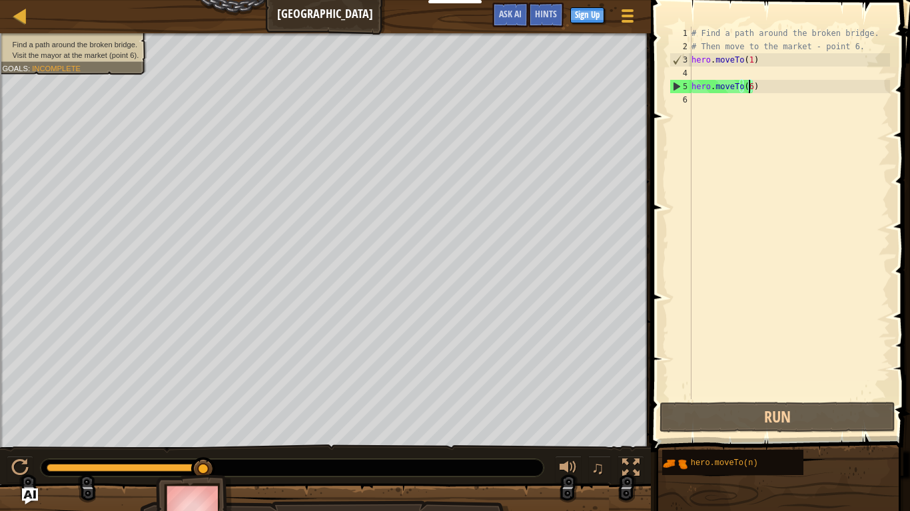
click at [714, 105] on div "# Find a path around the broken bridge. # Then move to the market - point 6. he…" at bounding box center [789, 227] width 201 height 400
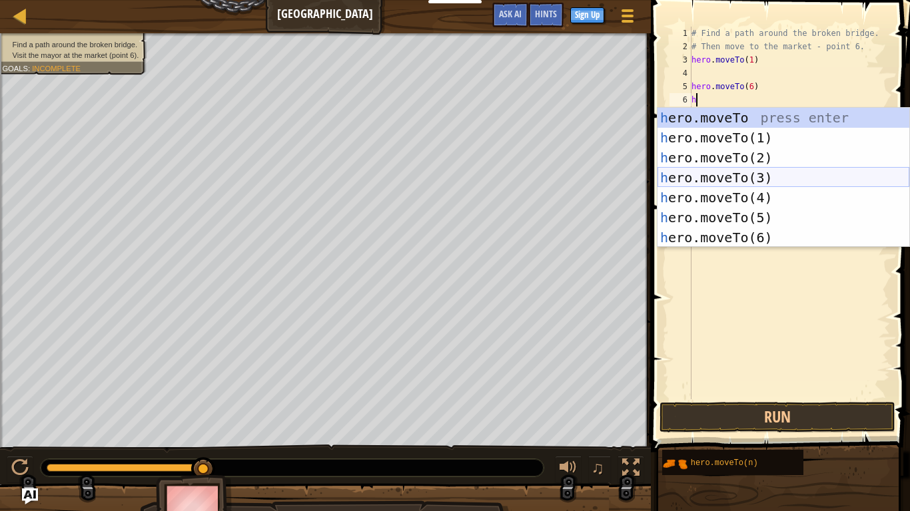
click at [736, 173] on div "h ero.moveTo press enter h ero.moveTo(1) press enter h ero.moveTo(2) press ente…" at bounding box center [783, 198] width 252 height 180
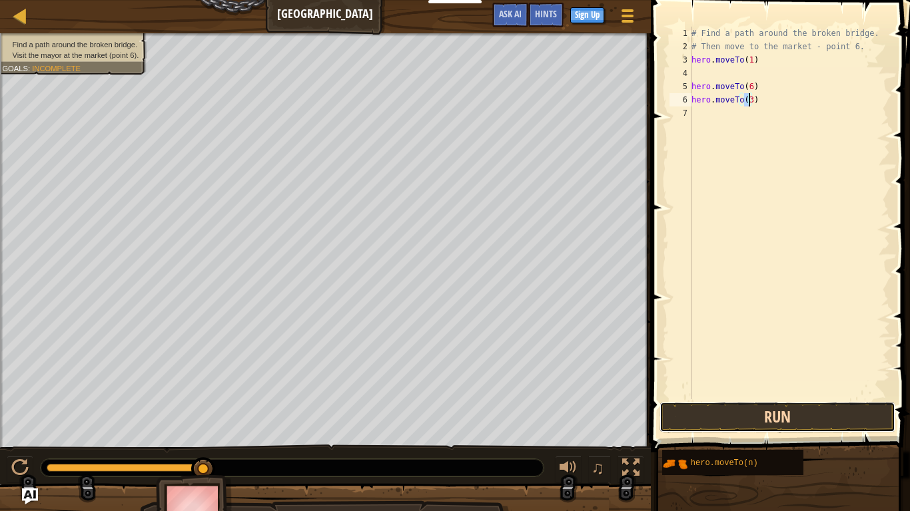
click at [774, 414] on button "Run" at bounding box center [777, 417] width 236 height 31
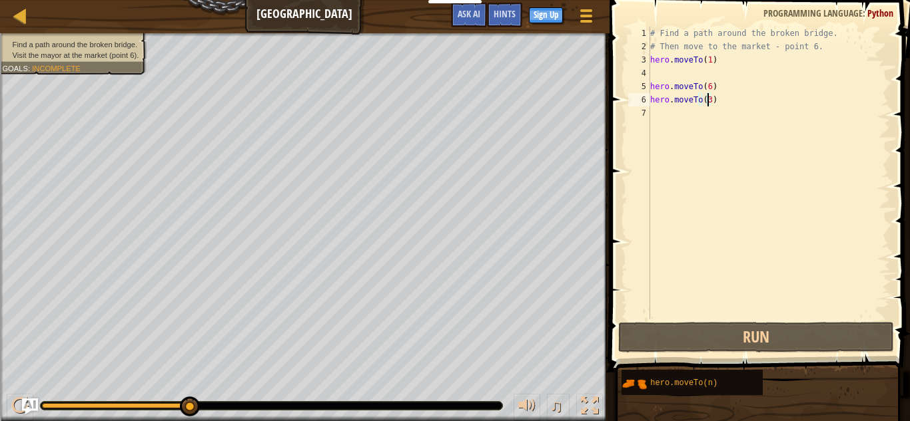
scroll to position [6, 4]
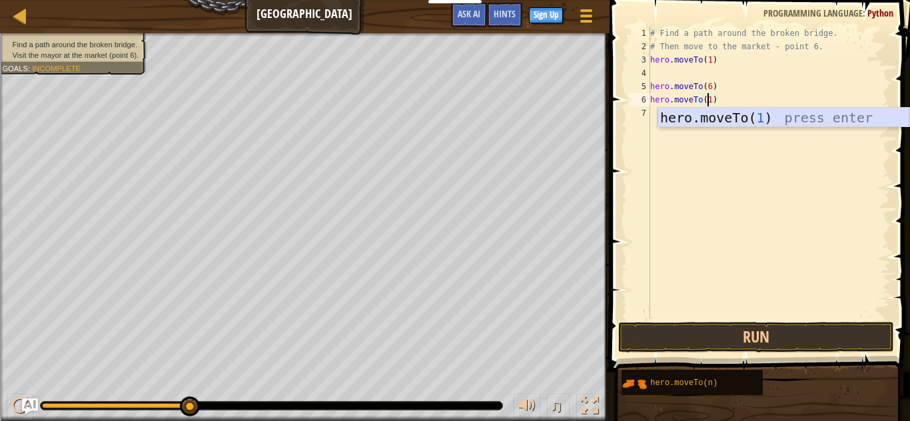
click at [766, 113] on div "hero.moveTo( 1 ) press enter" at bounding box center [783, 138] width 252 height 60
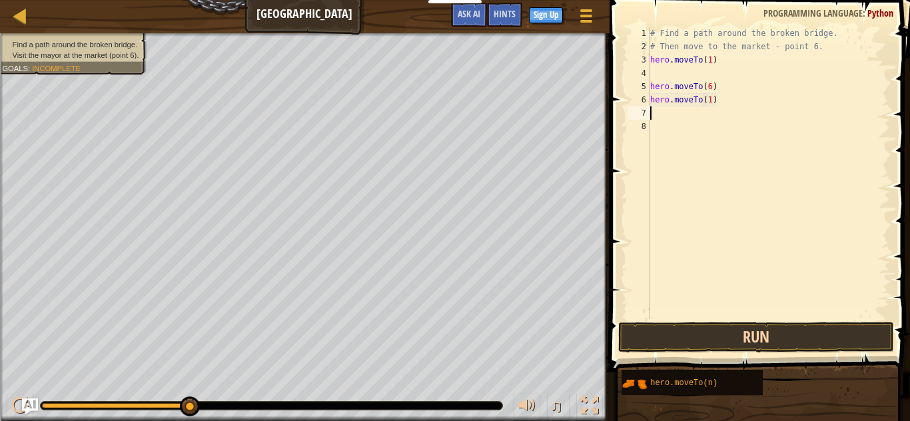
type textarea "hero.moveTo(1)"
click at [724, 338] on button "Run" at bounding box center [756, 337] width 276 height 31
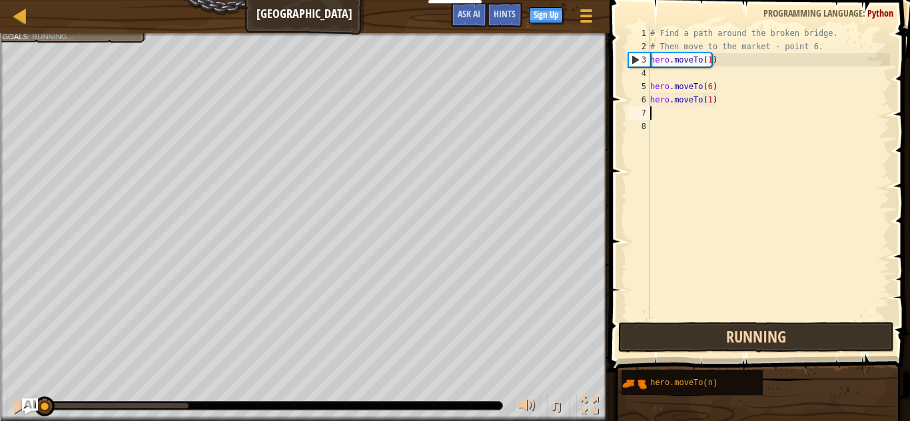
scroll to position [6, 0]
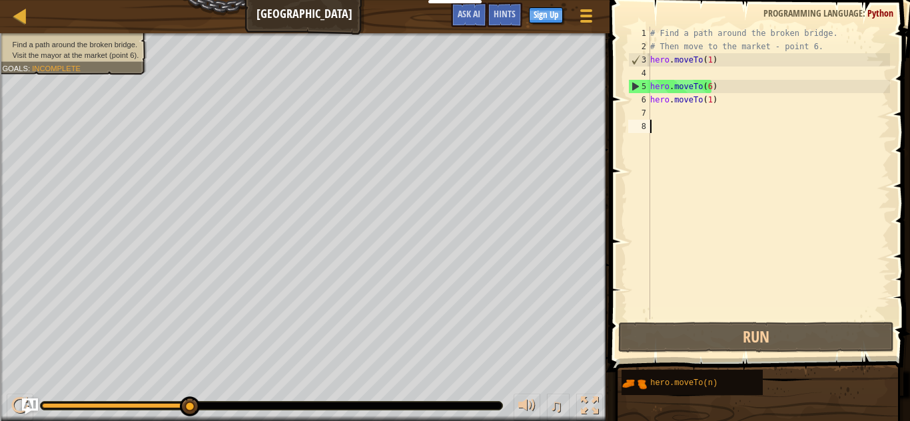
click at [728, 159] on div "# Find a path around the broken bridge. # Then move to the market - point 6. he…" at bounding box center [768, 187] width 242 height 320
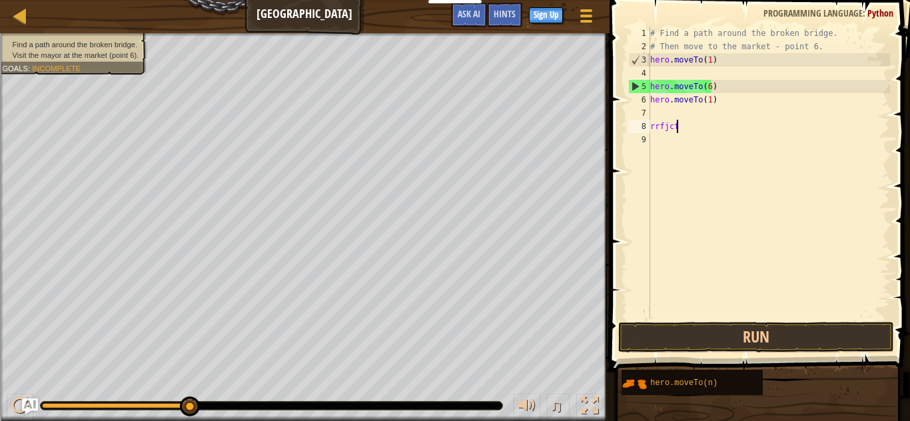
type textarea "r"
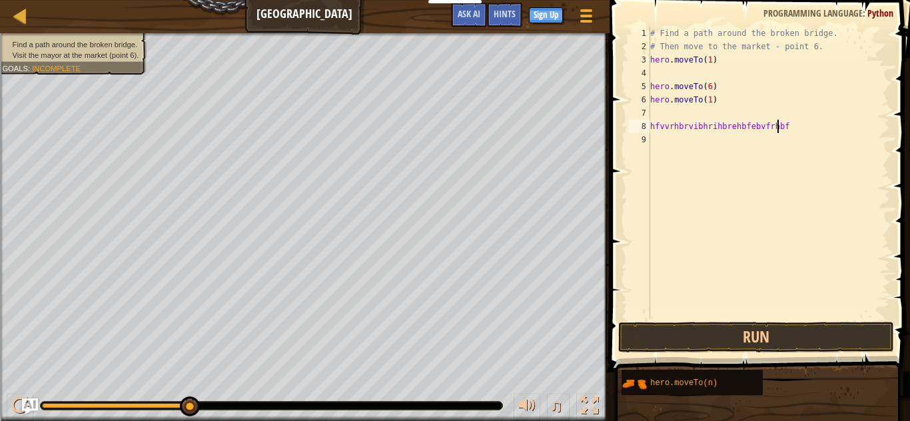
scroll to position [6, 11]
type textarea "hfvvrhbrvibhrihbrehbfebvfrhbffvb"
click at [786, 126] on div "# Find a path around the broken bridge. # Then move to the market - point 6. he…" at bounding box center [768, 187] width 242 height 320
click at [792, 130] on div "# Find a path around the broken bridge. # Then move to the market - point 6. he…" at bounding box center [768, 187] width 242 height 320
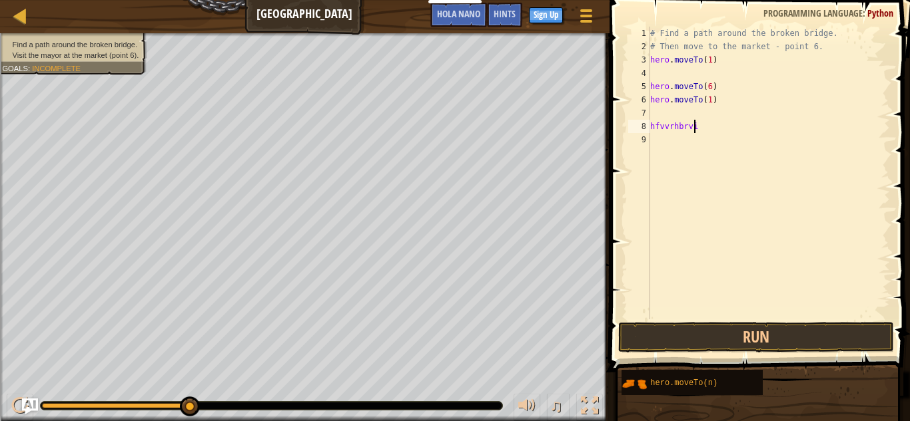
type textarea "h"
click at [317, 9] on div "Map Broken Bridge Game Menu Done Sign Up Hints im coming to your house [PERSON_…" at bounding box center [304, 16] width 609 height 33
type textarea "r"
click at [0, 328] on div at bounding box center [1, 237] width 3 height 408
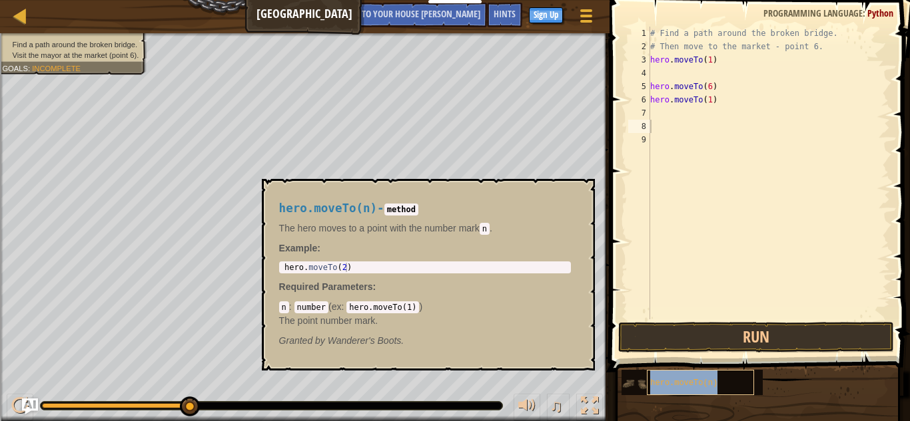
click at [693, 380] on span "hero.moveTo(n)" at bounding box center [683, 383] width 67 height 9
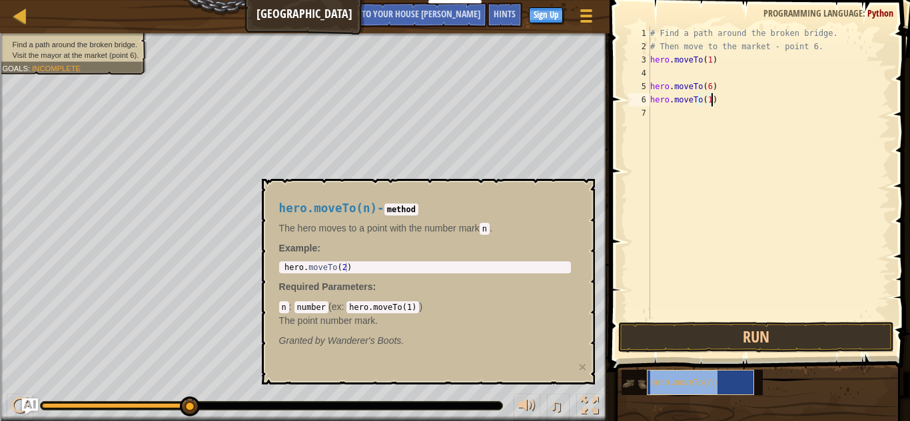
click at [693, 380] on span "hero.moveTo(n)" at bounding box center [683, 383] width 67 height 9
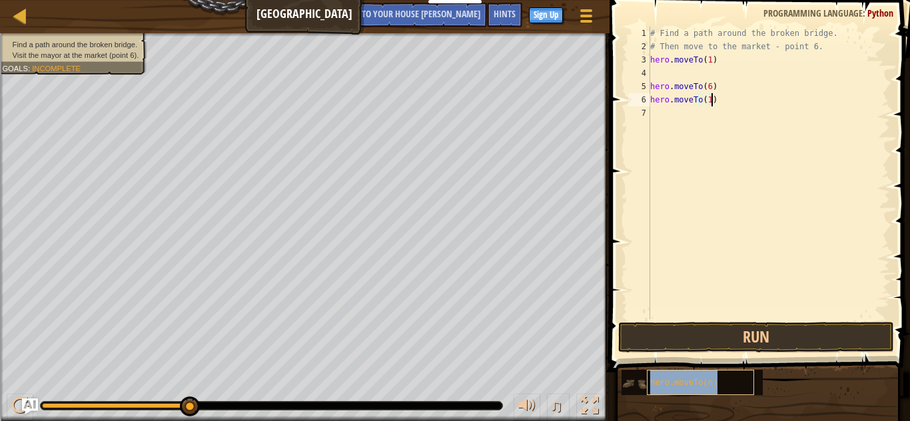
click at [693, 380] on span "hero.moveTo(n)" at bounding box center [683, 383] width 67 height 9
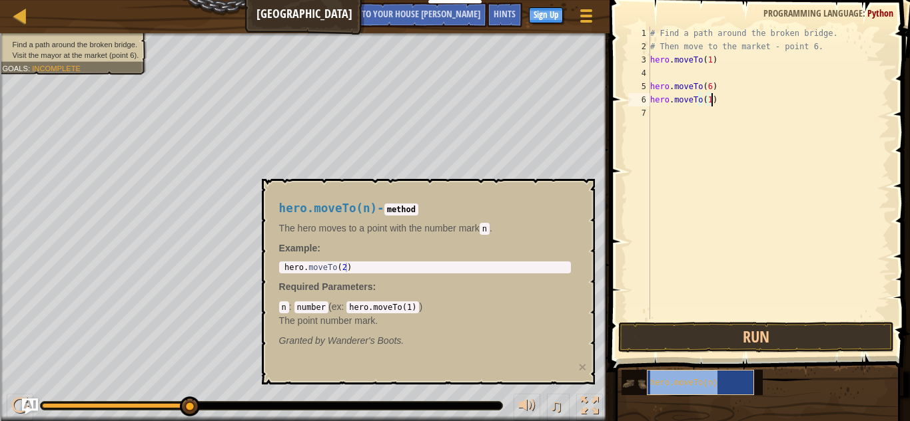
click at [693, 380] on span "hero.moveTo(n)" at bounding box center [683, 383] width 67 height 9
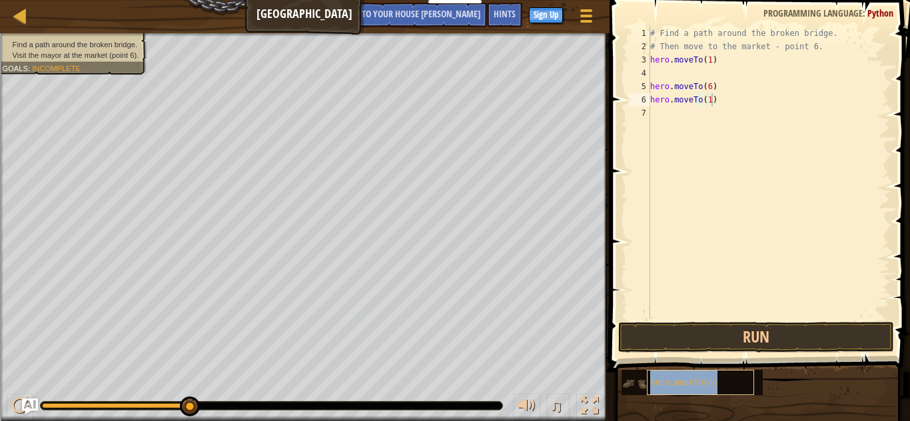
click at [693, 380] on span "hero.moveTo(n)" at bounding box center [683, 383] width 67 height 9
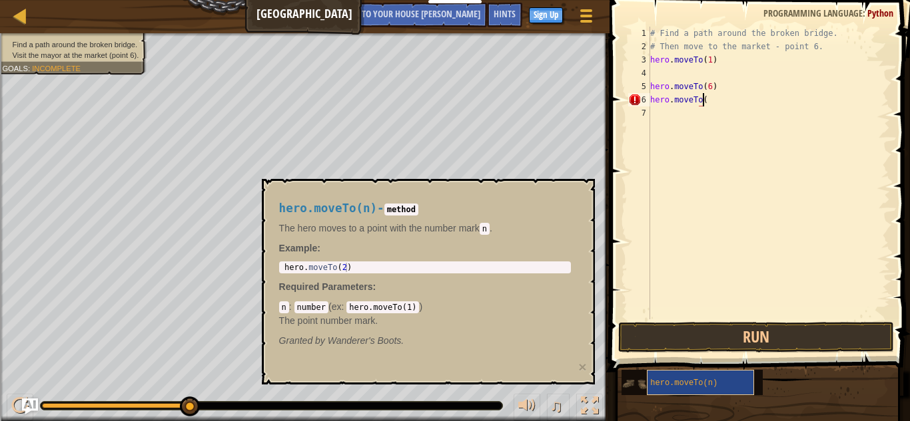
type textarea "hero.moveTo"
type textarea "hero.moveTo(2)"
click at [372, 268] on div "hero . moveTo ( 2 )" at bounding box center [425, 277] width 286 height 28
click at [406, 194] on div "hero.moveTo(n) - method The hero moves to a point with the number [PERSON_NAME]…" at bounding box center [425, 275] width 310 height 170
click at [501, 224] on p "The hero moves to a point with the number [PERSON_NAME]" at bounding box center [425, 228] width 292 height 13
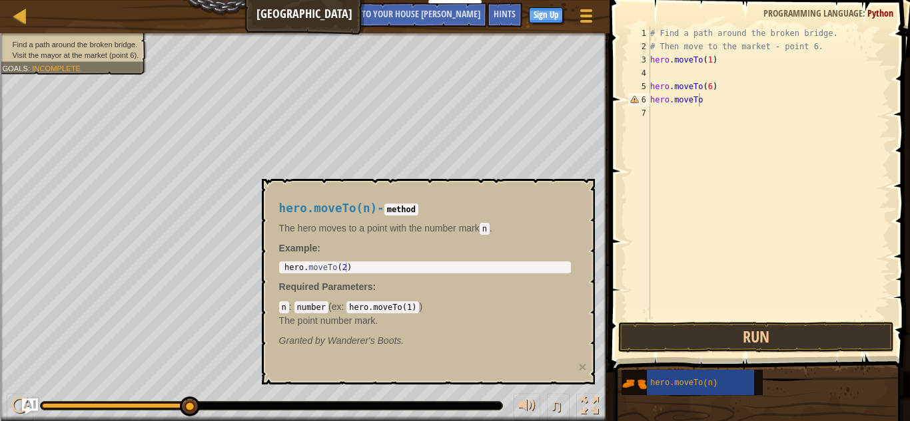
click at [731, 185] on div "# Find a path around the broken bridge. # Then move to the market - point 6. he…" at bounding box center [768, 187] width 242 height 320
click at [681, 386] on span "hero.moveTo(n)" at bounding box center [683, 383] width 67 height 9
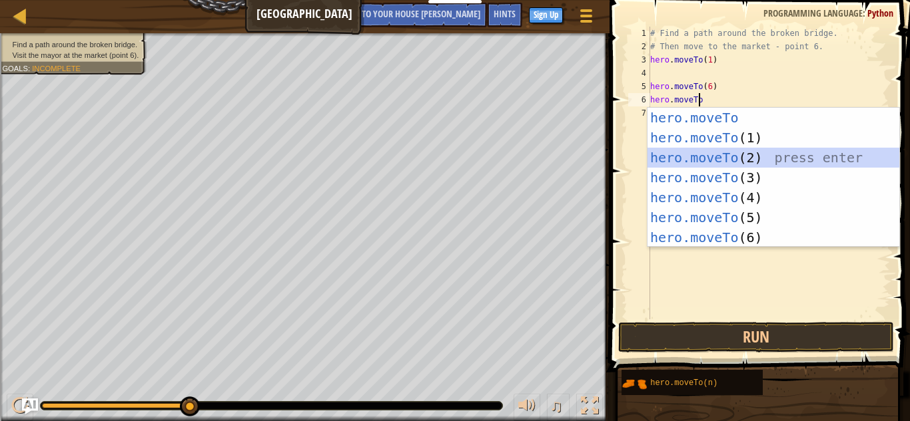
click at [744, 154] on div "hero.moveTo press enter hero.moveTo (1) press enter hero.moveTo (2) press enter…" at bounding box center [773, 198] width 252 height 180
type textarea "hero.moveTo(2)"
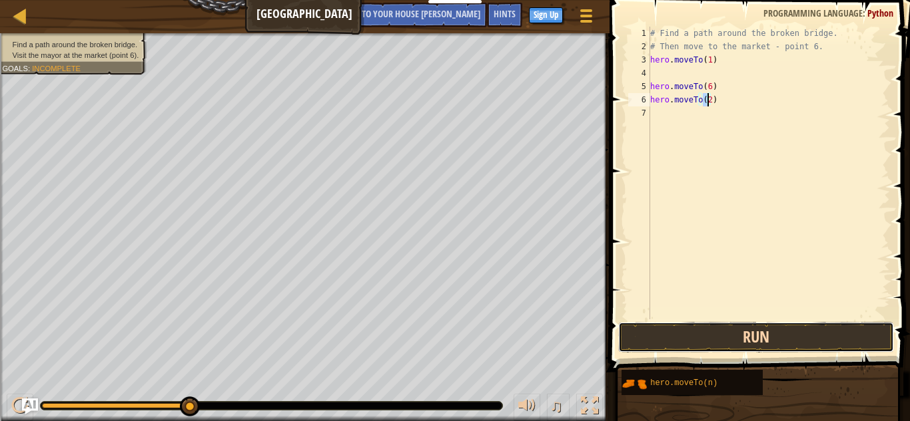
click at [760, 338] on button "Run" at bounding box center [756, 337] width 276 height 31
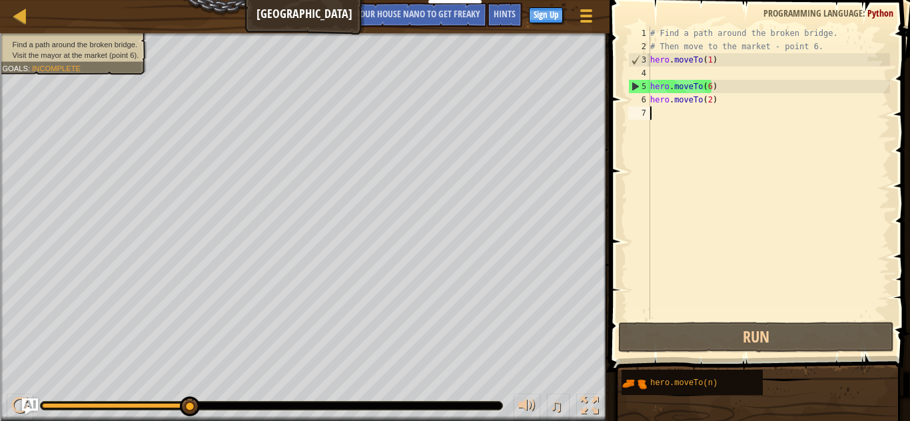
click at [692, 122] on div "# Find a path around the broken bridge. # Then move to the market - point 6. he…" at bounding box center [768, 187] width 242 height 320
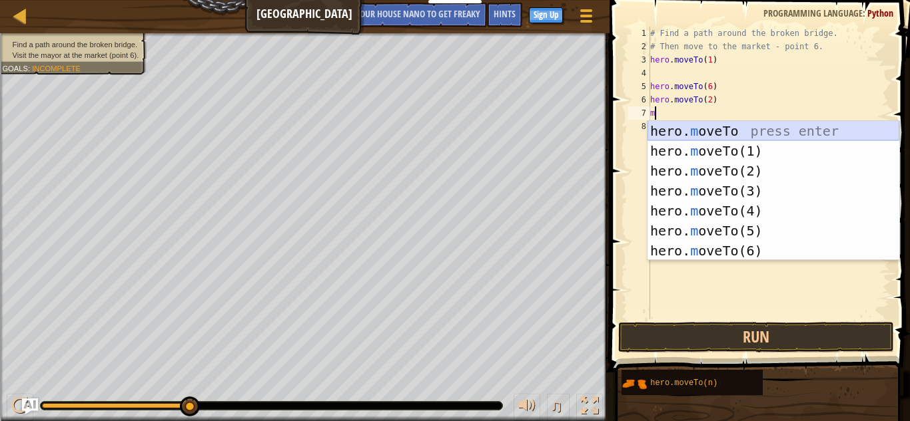
click at [700, 133] on div "hero. m oveTo press enter hero. m oveTo(1) press enter hero. m oveTo(2) press e…" at bounding box center [773, 211] width 252 height 180
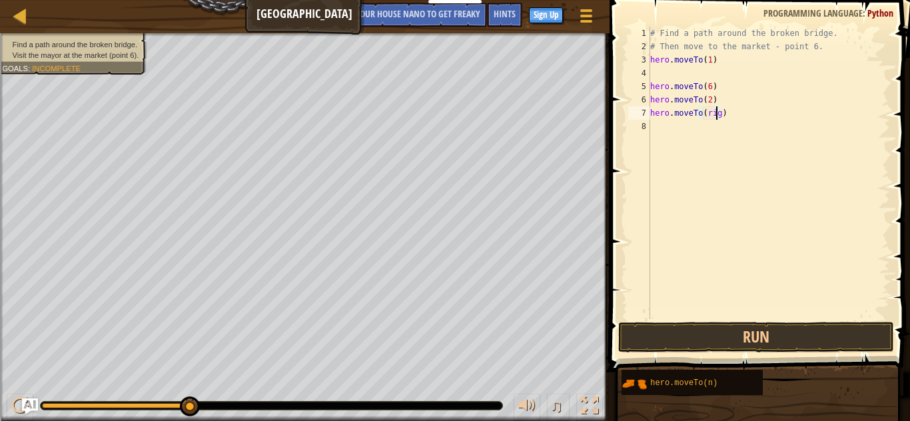
scroll to position [6, 5]
type textarea "hero.moveTo(right)"
click at [731, 330] on button "Run" at bounding box center [756, 337] width 276 height 31
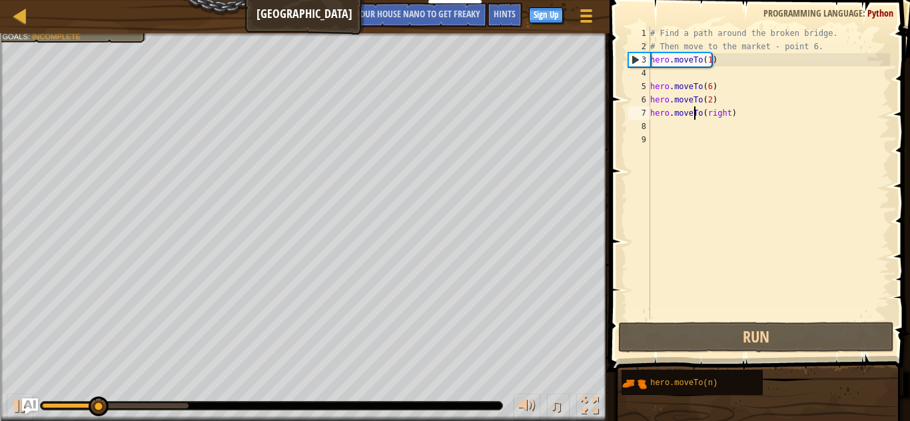
click at [693, 109] on div "# Find a path around the broken bridge. # Then move to the market - point 6. he…" at bounding box center [768, 187] width 242 height 320
type textarea "hero.moveTo(right)"
click at [695, 109] on div "# Find a path around the broken bridge. # Then move to the market - point 6. he…" at bounding box center [768, 187] width 242 height 320
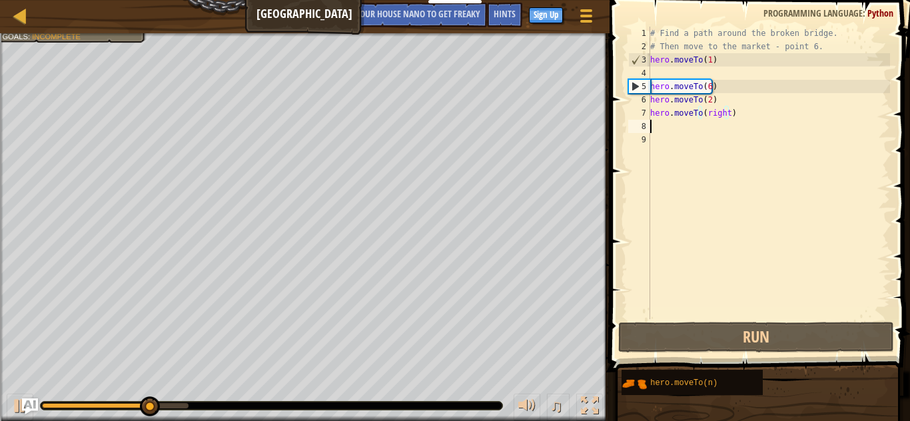
click at [723, 125] on div "# Find a path around the broken bridge. # Then move to the market - point 6. he…" at bounding box center [768, 187] width 242 height 320
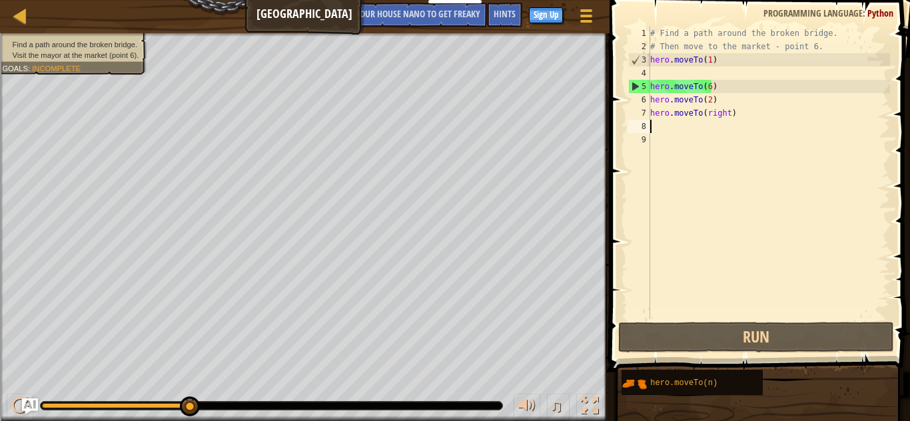
click at [473, 399] on div "♫" at bounding box center [304, 403] width 609 height 40
drag, startPoint x: 478, startPoint y: 400, endPoint x: 553, endPoint y: 406, distance: 74.8
click at [553, 406] on div "♫" at bounding box center [304, 403] width 609 height 40
click at [592, 403] on div at bounding box center [589, 406] width 17 height 17
click at [464, 17] on span "im going to your house nano to get freaky" at bounding box center [392, 13] width 175 height 13
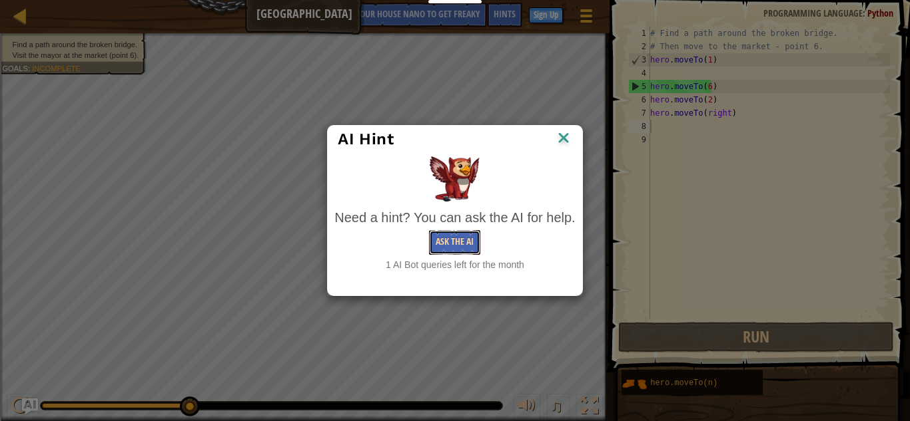
click at [461, 249] on button "Ask the AI" at bounding box center [454, 242] width 51 height 25
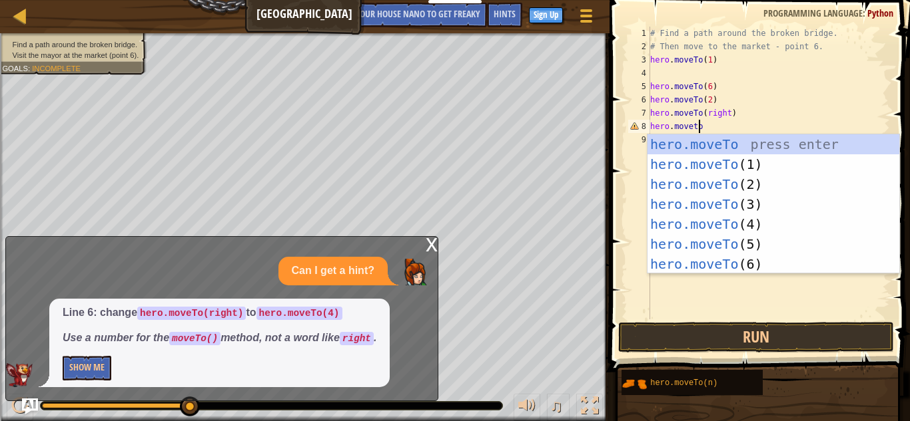
scroll to position [6, 3]
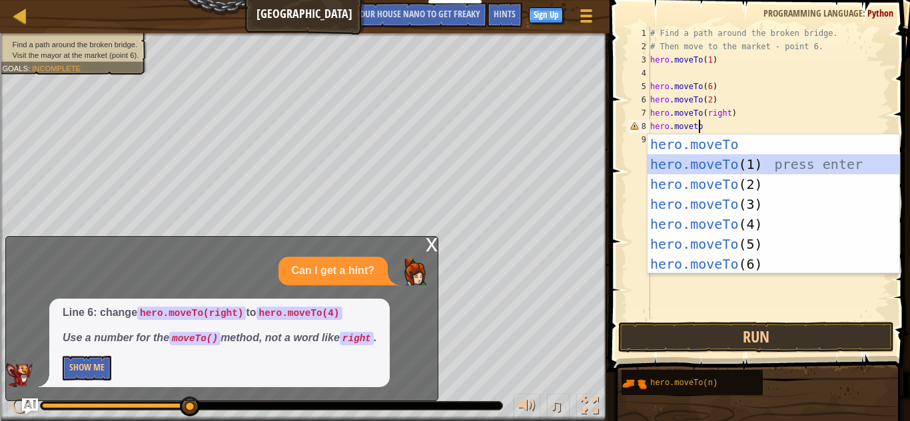
click at [732, 164] on div "hero.moveTo press enter hero.moveTo (1) press enter hero.moveTo (2) press enter…" at bounding box center [773, 225] width 252 height 180
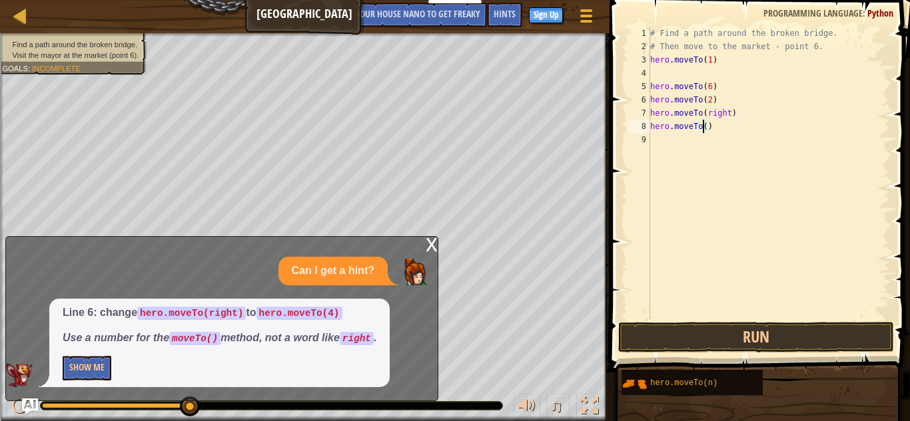
scroll to position [6, 4]
type textarea "hero.moveTo(4)"
click at [652, 328] on button "Run" at bounding box center [756, 337] width 276 height 31
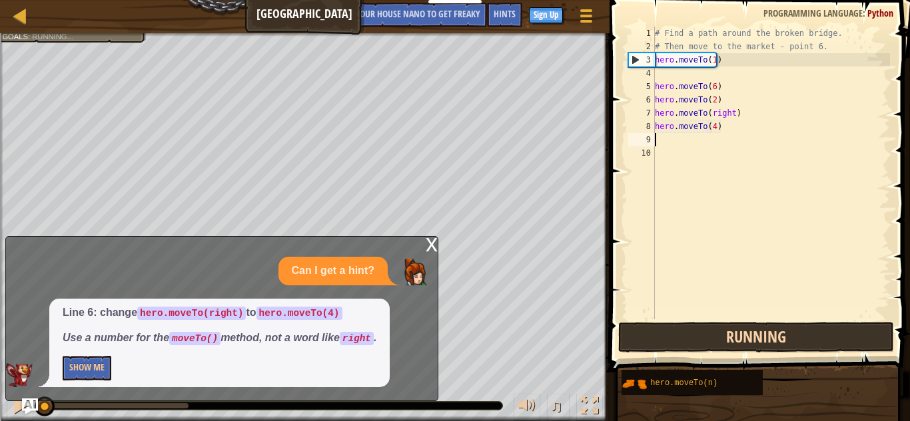
scroll to position [6, 0]
